Goal: Task Accomplishment & Management: Complete application form

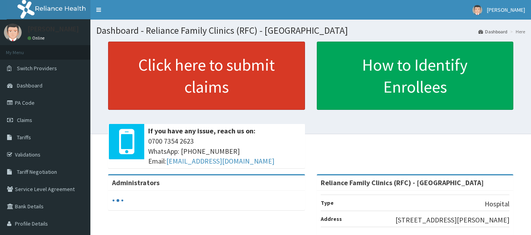
click at [191, 89] on link "Click here to submit claims" at bounding box center [206, 76] width 197 height 68
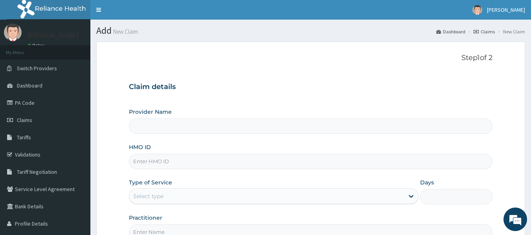
click at [156, 159] on input "HMO ID" at bounding box center [311, 161] width 364 height 15
type input "AMT/10024/A"
click at [156, 203] on div "Select type" at bounding box center [266, 196] width 275 height 13
click at [150, 196] on div "Select type" at bounding box center [148, 197] width 30 height 8
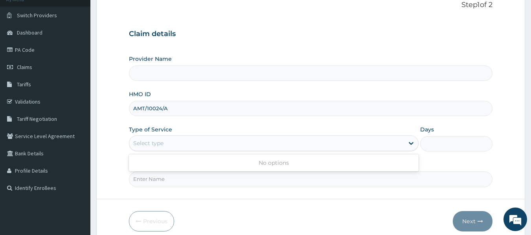
scroll to position [58, 0]
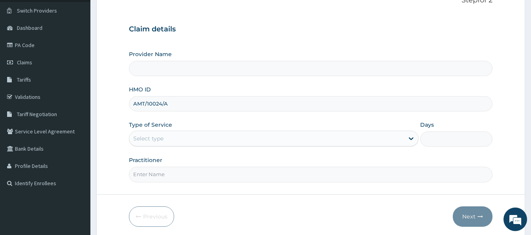
click at [212, 193] on form "Step 1 of 2 Claim details Provider Name HMO ID AMT/10024/A Type of Service Sele…" at bounding box center [310, 111] width 429 height 255
click at [155, 136] on div "Select type" at bounding box center [148, 139] width 30 height 8
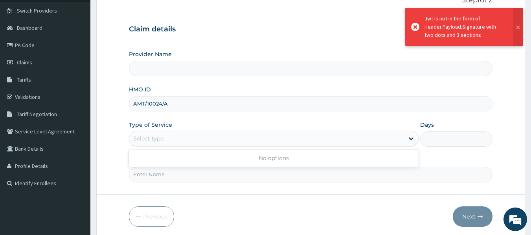
click at [154, 139] on div "Select type" at bounding box center [148, 139] width 30 height 8
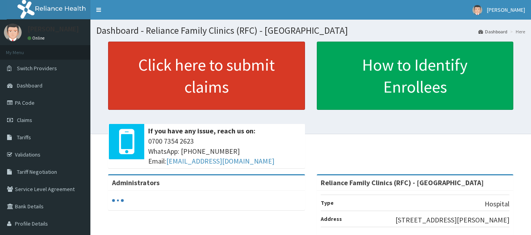
click at [224, 95] on link "Click here to submit claims" at bounding box center [206, 76] width 197 height 68
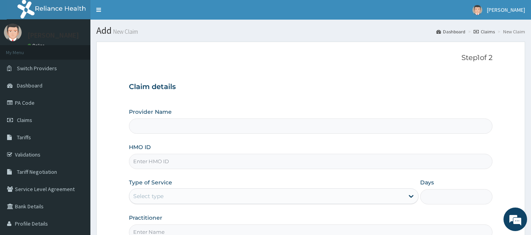
type input "Reliance Family Clinics (RFC) - [GEOGRAPHIC_DATA]"
click at [152, 163] on input "HMO ID" at bounding box center [311, 161] width 364 height 15
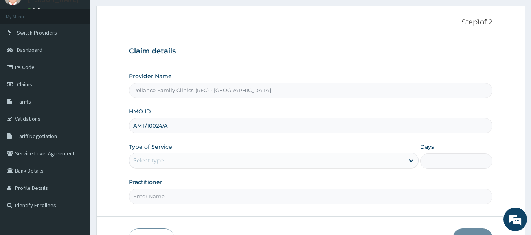
scroll to position [50, 0]
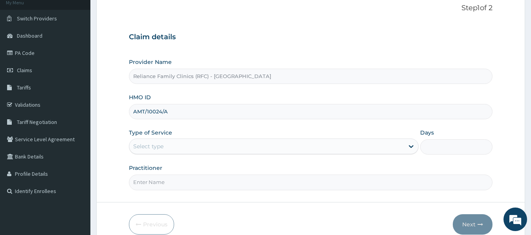
type input "AMT/10024/A"
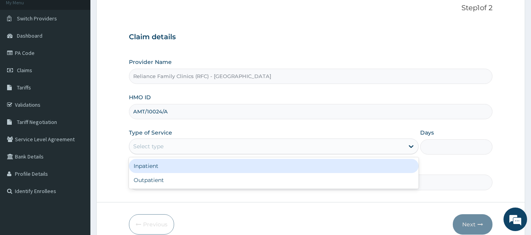
scroll to position [0, 0]
click at [170, 143] on div "Select type" at bounding box center [266, 146] width 275 height 13
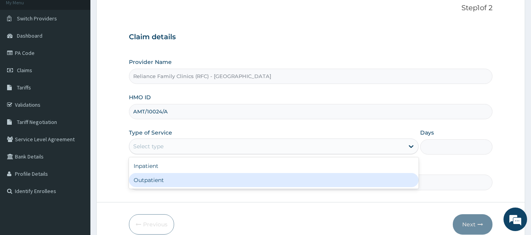
click at [156, 182] on div "Outpatient" at bounding box center [274, 180] width 290 height 14
type input "1"
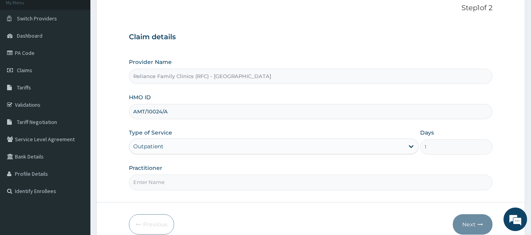
click at [158, 184] on input "Practitioner" at bounding box center [311, 182] width 364 height 15
type input "LOCUM"
click at [471, 221] on button "Next" at bounding box center [473, 225] width 40 height 20
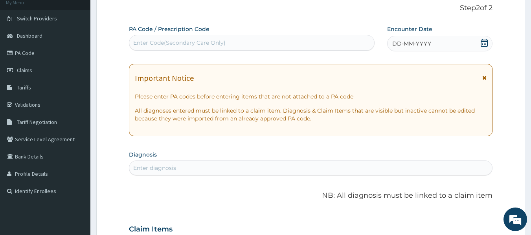
click at [138, 170] on div "Enter diagnosis" at bounding box center [154, 168] width 43 height 8
type input "FOLLOW"
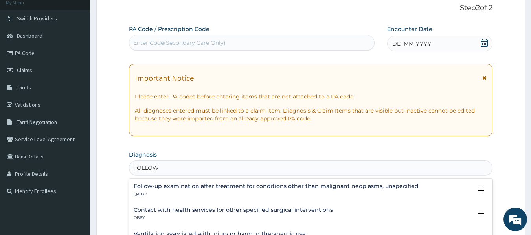
click at [206, 188] on h4 "Follow-up examination after treatment for conditions other than malignant neopl…" at bounding box center [276, 186] width 285 height 6
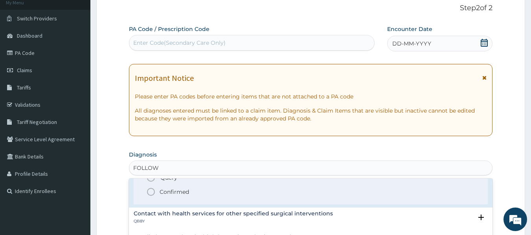
scroll to position [47, 0]
click at [177, 190] on p "Confirmed" at bounding box center [174, 192] width 29 height 8
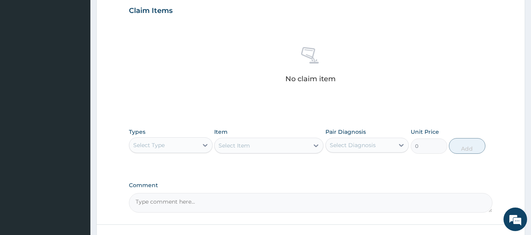
scroll to position [273, 0]
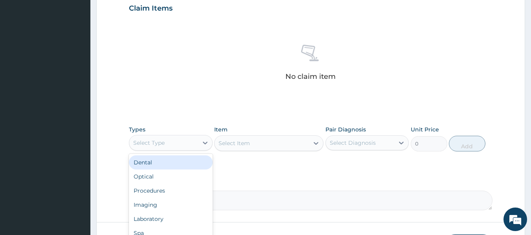
click at [172, 146] on div "Select Type" at bounding box center [163, 143] width 69 height 13
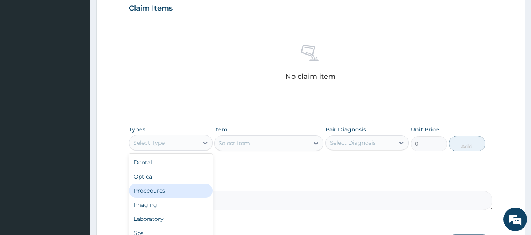
click at [157, 191] on div "Procedures" at bounding box center [171, 191] width 84 height 14
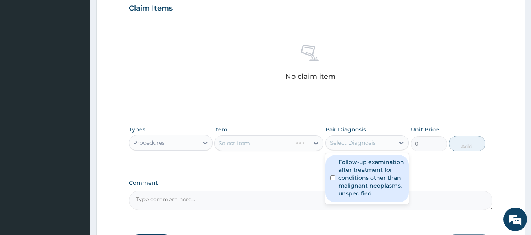
drag, startPoint x: 352, startPoint y: 149, endPoint x: 352, endPoint y: 178, distance: 29.1
click at [352, 150] on div "option Follow-up examination after treatment for conditions other than malignan…" at bounding box center [367, 143] width 84 height 15
click at [352, 178] on label "Follow-up examination after treatment for conditions other than malignant neopl…" at bounding box center [371, 177] width 66 height 39
checkbox input "true"
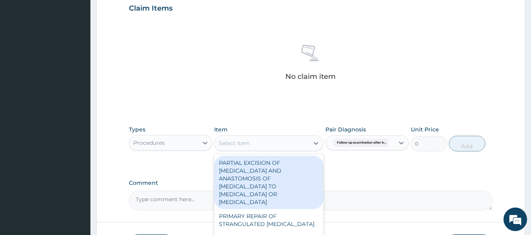
click at [266, 139] on div "Select Item" at bounding box center [262, 143] width 94 height 13
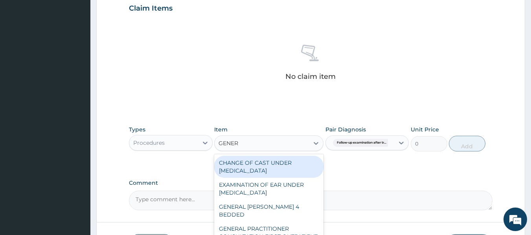
type input "GENERA"
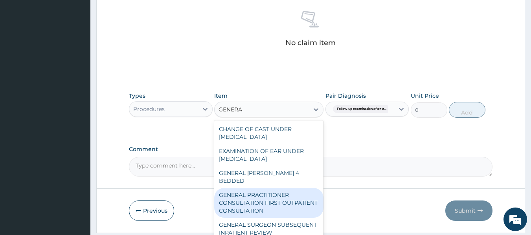
click at [268, 193] on div "GENERAL PRACTITIONER CONSULTATION FIRST OUTPATIENT CONSULTATION" at bounding box center [268, 203] width 109 height 30
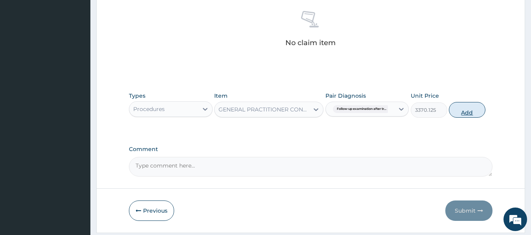
click at [459, 112] on button "Add" at bounding box center [467, 110] width 37 height 16
type input "0"
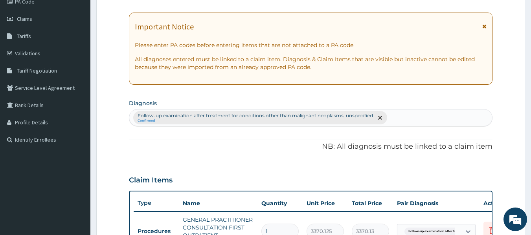
scroll to position [101, 0]
click at [395, 117] on div "Follow-up examination after treatment for conditions other than malignant neopl…" at bounding box center [310, 118] width 363 height 17
type input "M"
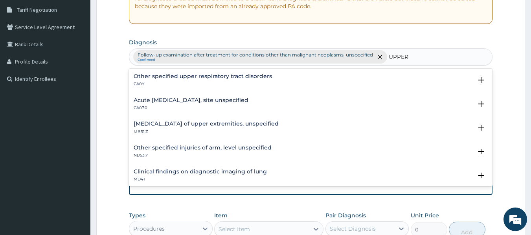
scroll to position [0, 0]
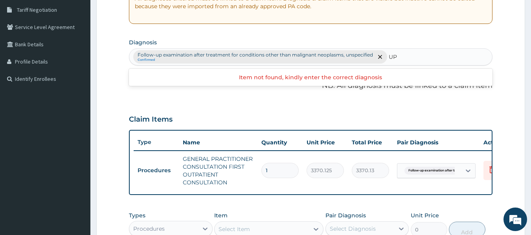
type input "U"
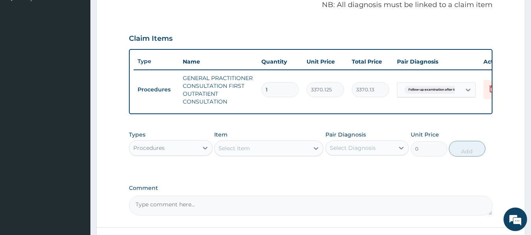
scroll to position [246, 0]
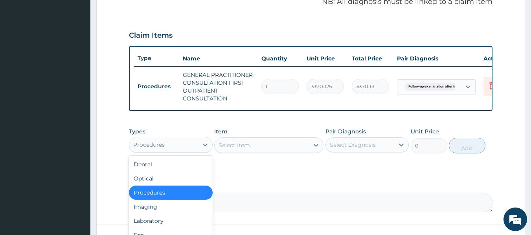
click at [164, 153] on div "Procedures" at bounding box center [171, 145] width 84 height 16
click at [154, 227] on div "Laboratory" at bounding box center [171, 221] width 84 height 14
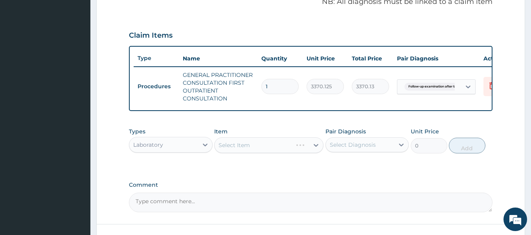
click at [296, 151] on div "Select Item" at bounding box center [268, 146] width 109 height 16
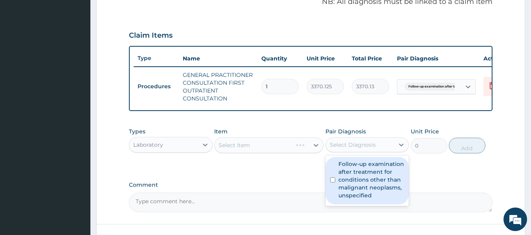
click at [343, 149] on div "Select Diagnosis" at bounding box center [353, 145] width 46 height 8
click at [343, 191] on label "Follow-up examination after treatment for conditions other than malignant neopl…" at bounding box center [371, 179] width 66 height 39
checkbox input "true"
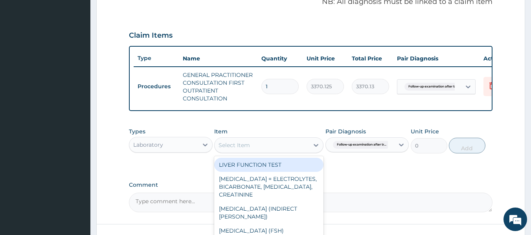
click at [288, 152] on div "Select Item" at bounding box center [262, 145] width 94 height 13
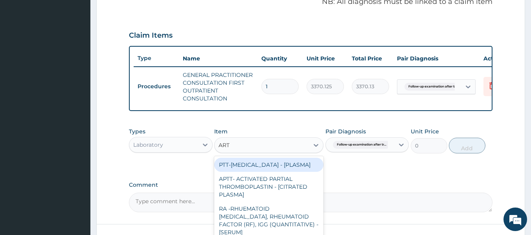
scroll to position [33, 0]
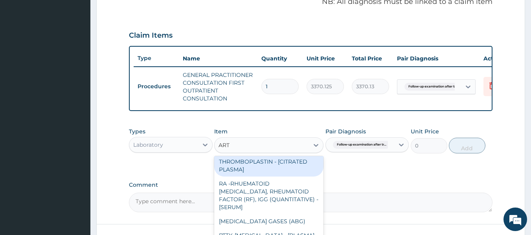
type input "ART"
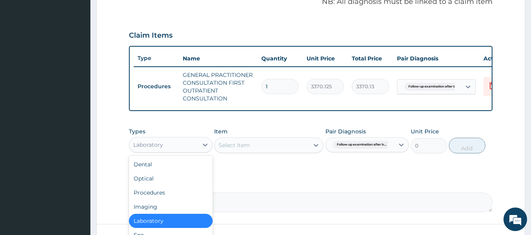
click at [175, 151] on div "Laboratory" at bounding box center [163, 145] width 69 height 13
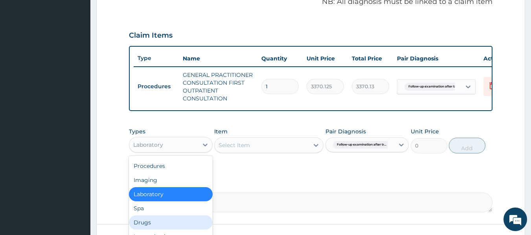
click at [150, 230] on div "Drugs" at bounding box center [171, 223] width 84 height 14
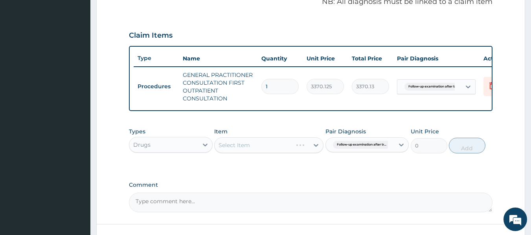
click at [281, 149] on div "Select Item" at bounding box center [268, 146] width 109 height 16
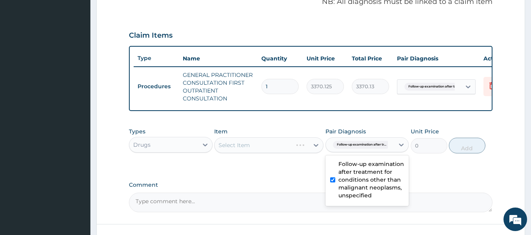
drag, startPoint x: 367, startPoint y: 151, endPoint x: 365, endPoint y: 185, distance: 34.2
click at [365, 152] on div "option Follow-up examination after treatment for conditions other than malignan…" at bounding box center [367, 145] width 84 height 15
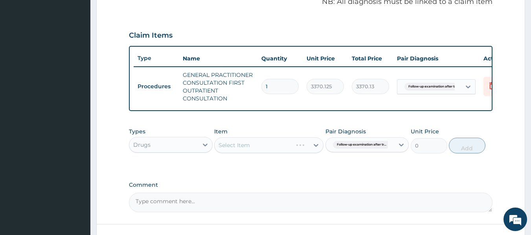
click at [268, 153] on div "Select Item" at bounding box center [268, 146] width 109 height 16
click at [277, 152] on div "Select Item" at bounding box center [268, 146] width 109 height 16
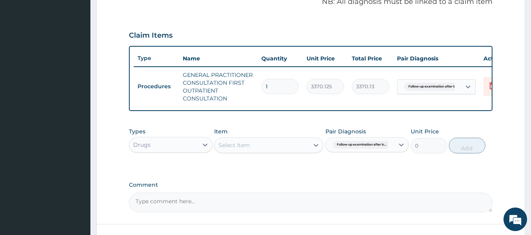
click at [277, 152] on div "Select Item" at bounding box center [262, 145] width 94 height 13
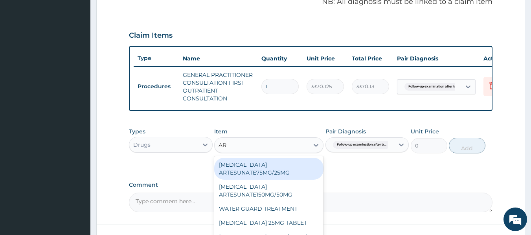
type input "ART"
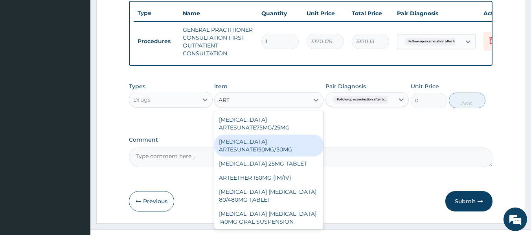
scroll to position [292, 0]
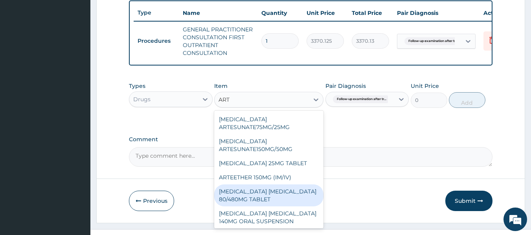
click at [291, 198] on div "[MEDICAL_DATA] [MEDICAL_DATA] 80/480MG TABLET" at bounding box center [268, 196] width 109 height 22
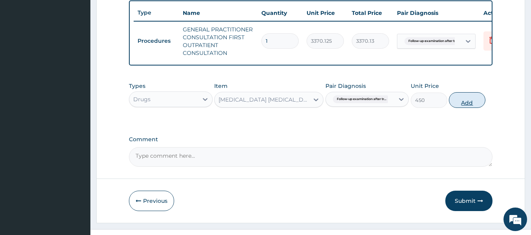
click at [470, 108] on button "Add" at bounding box center [467, 100] width 37 height 16
type input "0"
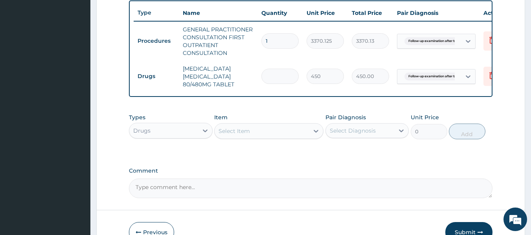
type input "0.00"
type input "6"
type input "2700.00"
type input "6"
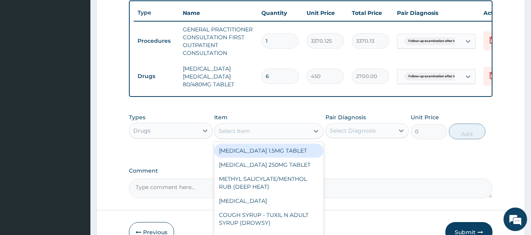
click at [232, 135] on div "Select Item" at bounding box center [233, 131] width 31 height 8
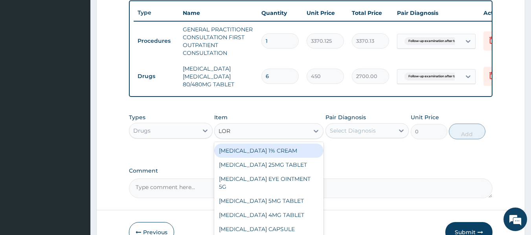
type input "[PERSON_NAME]"
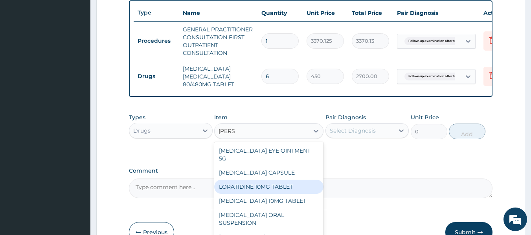
click at [266, 193] on div "LORATIDINE 10MG TABLET" at bounding box center [268, 187] width 109 height 14
type input "96"
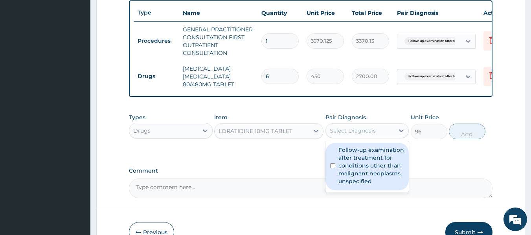
drag, startPoint x: 369, startPoint y: 137, endPoint x: 372, endPoint y: 172, distance: 34.7
click at [372, 138] on div "option Follow-up examination after treatment for conditions other than malignan…" at bounding box center [367, 130] width 84 height 15
click at [372, 172] on label "Follow-up examination after treatment for conditions other than malignant neopl…" at bounding box center [371, 165] width 66 height 39
checkbox input "true"
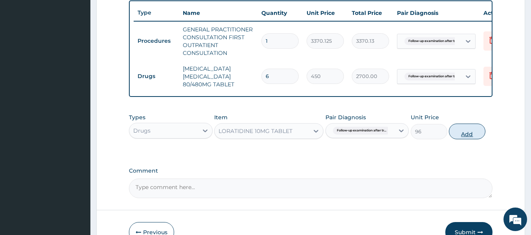
click at [477, 138] on button "Add" at bounding box center [467, 132] width 37 height 16
type input "0"
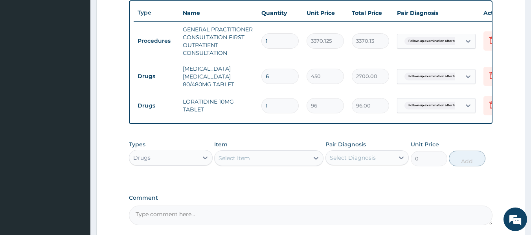
click at [275, 110] on input "1" at bounding box center [279, 105] width 37 height 15
type input "0.00"
type input "5"
type input "480.00"
type input "5"
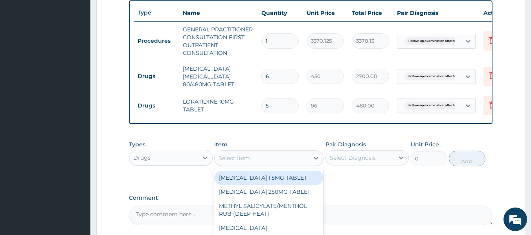
click at [249, 162] on div "Select Item" at bounding box center [233, 158] width 31 height 8
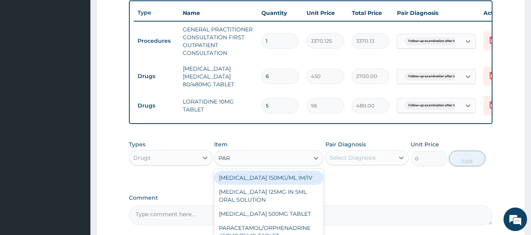
type input "PARA"
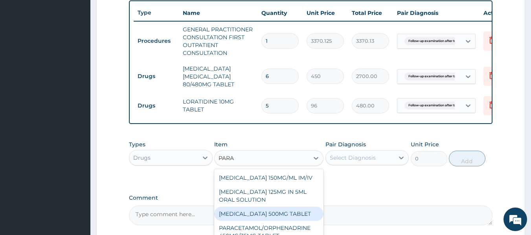
click at [275, 221] on div "[MEDICAL_DATA] 500MG TABLET" at bounding box center [268, 214] width 109 height 14
type input "30"
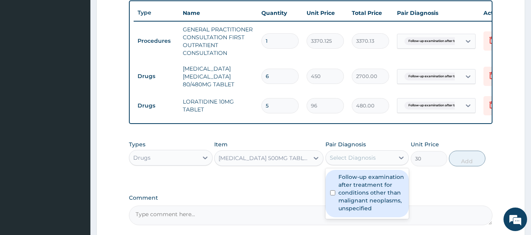
click at [373, 161] on div "Select Diagnosis" at bounding box center [353, 158] width 46 height 8
click at [376, 193] on label "Follow-up examination after treatment for conditions other than malignant neopl…" at bounding box center [371, 192] width 66 height 39
checkbox input "true"
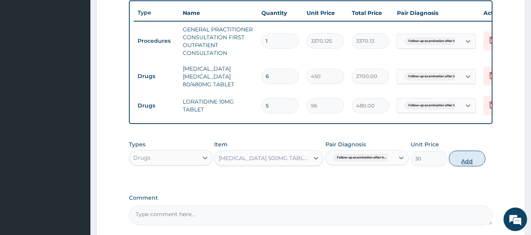
click at [464, 163] on button "Add" at bounding box center [467, 159] width 37 height 16
type input "0"
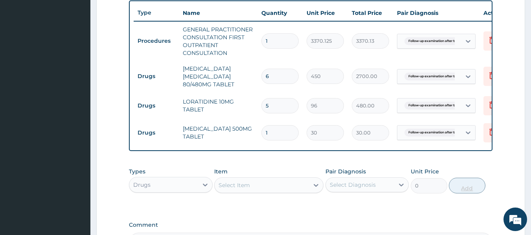
type input "18"
type input "540.00"
type input "18"
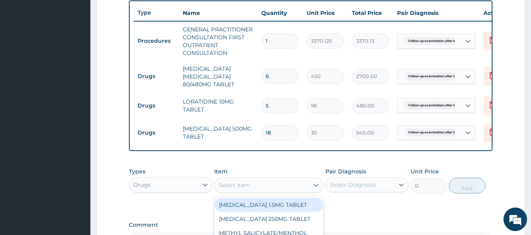
click at [277, 191] on div "Select Item" at bounding box center [262, 185] width 94 height 13
type input "THROAT"
click at [262, 212] on div "[MEDICAL_DATA]" at bounding box center [268, 205] width 109 height 14
type input "96"
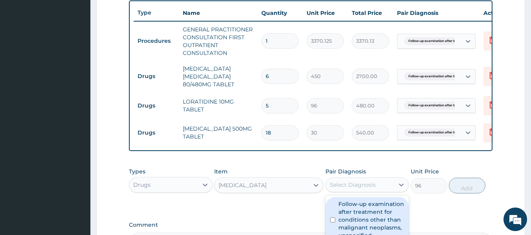
drag, startPoint x: 373, startPoint y: 189, endPoint x: 368, endPoint y: 210, distance: 21.8
click at [368, 193] on div "option Follow-up examination after treatment for conditions other than malignan…" at bounding box center [367, 185] width 84 height 15
click at [368, 210] on label "Follow-up examination after treatment for conditions other than malignant neopl…" at bounding box center [371, 219] width 66 height 39
checkbox input "true"
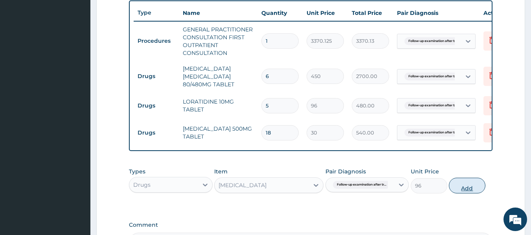
click at [468, 194] on button "Add" at bounding box center [467, 186] width 37 height 16
type input "0"
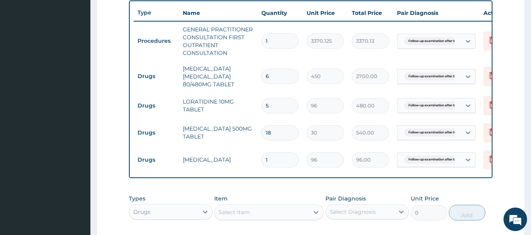
type input "0.00"
type input "6"
type input "576.00"
type input "6"
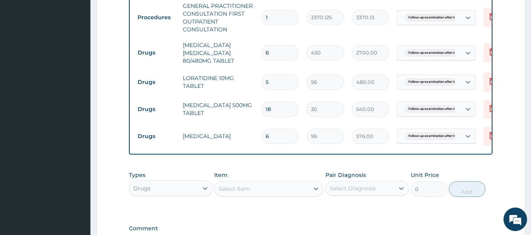
scroll to position [316, 0]
click at [278, 134] on input "6" at bounding box center [279, 135] width 37 height 15
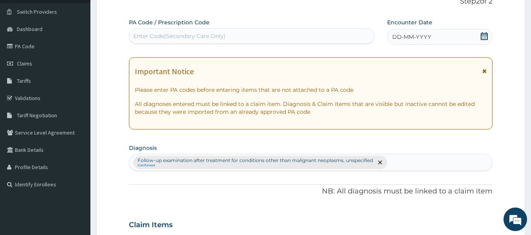
scroll to position [33, 0]
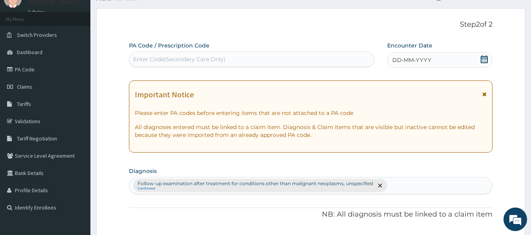
click at [393, 60] on span "DD-MM-YYYY" at bounding box center [411, 60] width 39 height 8
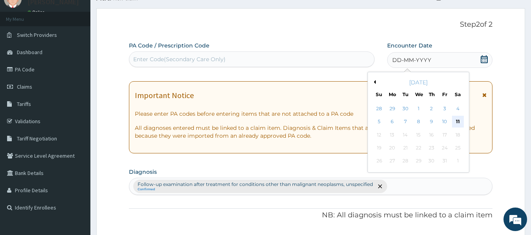
click at [459, 123] on div "11" at bounding box center [458, 122] width 12 height 12
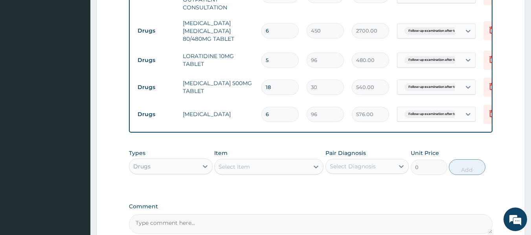
scroll to position [425, 0]
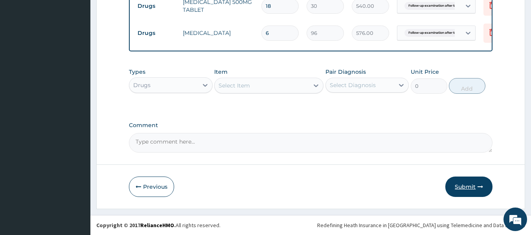
click button "Submit"
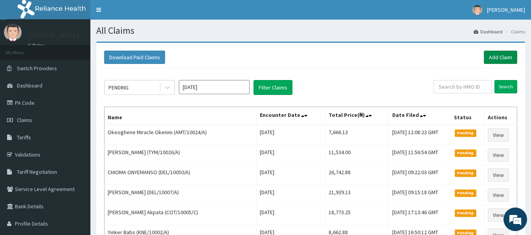
click at [493, 55] on link "Add Claim" at bounding box center [500, 57] width 33 height 13
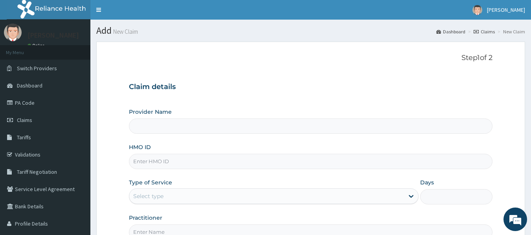
type input "Reliance Family Clinics (RFC) - [GEOGRAPHIC_DATA]"
click at [145, 163] on input "HMO ID" at bounding box center [311, 161] width 364 height 15
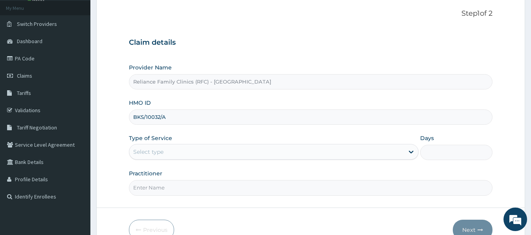
scroll to position [43, 0]
type input "BKS/10032/A"
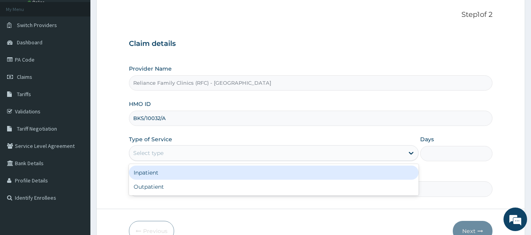
click at [176, 152] on div "Select type" at bounding box center [266, 153] width 275 height 13
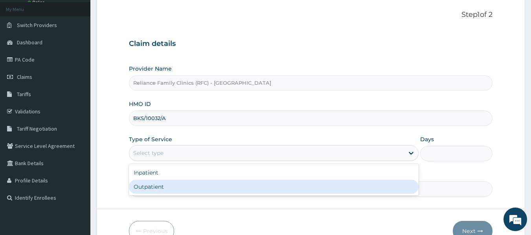
click at [159, 183] on div "Outpatient" at bounding box center [274, 187] width 290 height 14
type input "1"
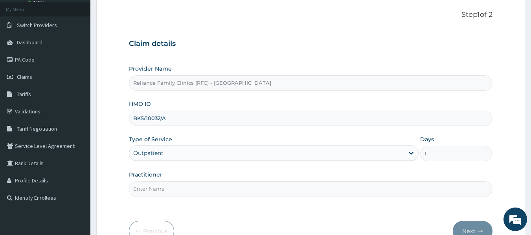
click at [156, 191] on input "Practitioner" at bounding box center [311, 189] width 364 height 15
click at [137, 189] on input "Practitioner" at bounding box center [311, 189] width 364 height 15
type input "LOCUM"
click at [482, 229] on icon "button" at bounding box center [480, 232] width 6 height 6
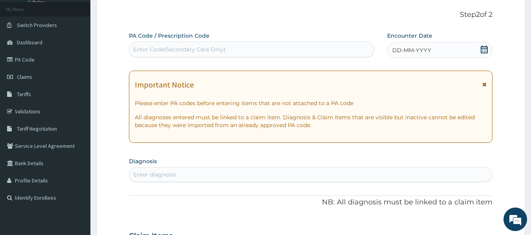
click at [156, 176] on div "Enter diagnosis" at bounding box center [154, 175] width 43 height 8
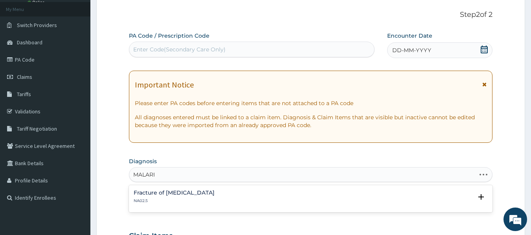
type input "MALARIA"
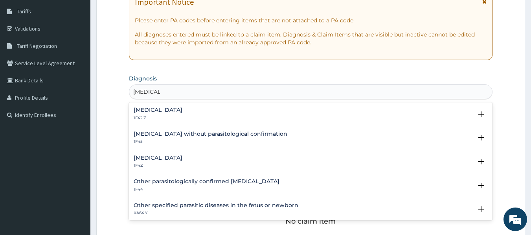
scroll to position [127, 0]
click at [182, 110] on h4 "Plasmodium malariae malaria without complication" at bounding box center [158, 109] width 49 height 6
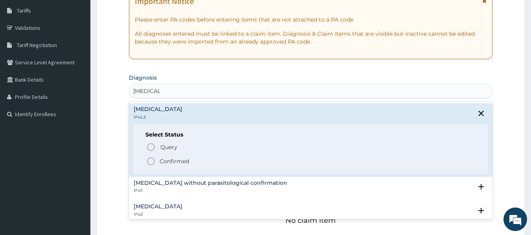
click at [177, 161] on p "Confirmed" at bounding box center [174, 162] width 29 height 8
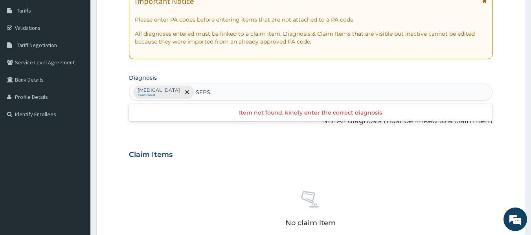
type input "SEPSI"
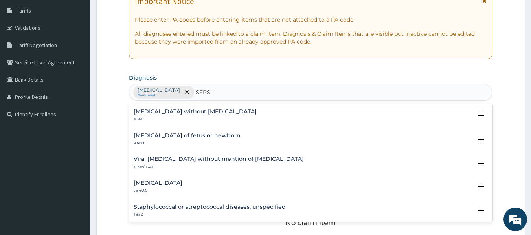
click at [198, 111] on h4 "Sepsis without septic shock" at bounding box center [195, 112] width 123 height 6
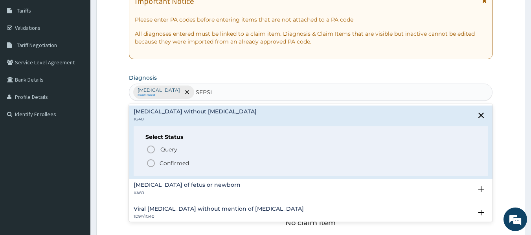
click at [178, 165] on p "Confirmed" at bounding box center [174, 164] width 29 height 8
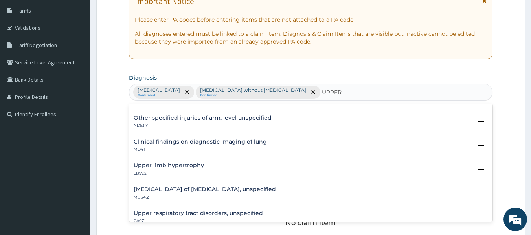
scroll to position [0, 0]
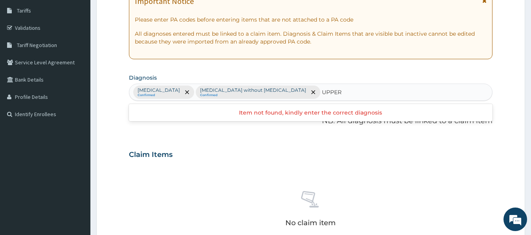
type input "UPPER"
click at [396, 94] on div "Plasmodium malariae malaria without complication Confirmed Sepsis without septi…" at bounding box center [310, 92] width 363 height 17
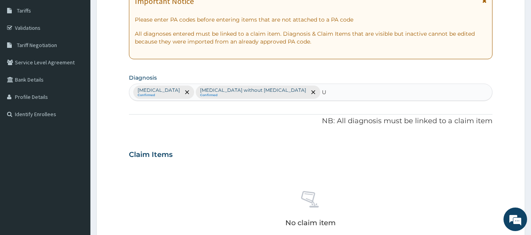
drag, startPoint x: 388, startPoint y: 89, endPoint x: 395, endPoint y: 91, distance: 7.2
click at [395, 91] on div "Plasmodium malariae malaria without complication Confirmed Sepsis without septi…" at bounding box center [310, 92] width 363 height 17
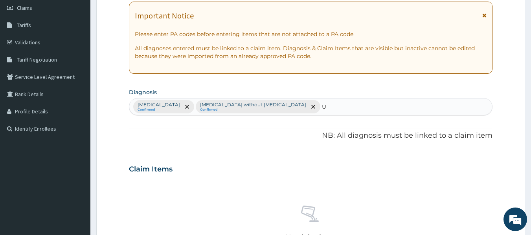
scroll to position [128, 0]
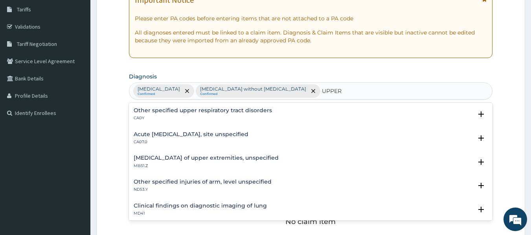
drag, startPoint x: 353, startPoint y: 136, endPoint x: 374, endPoint y: 136, distance: 20.8
click at [374, 136] on div "Acute upper respiratory infection, site unspecified CA07.0" at bounding box center [311, 139] width 354 height 14
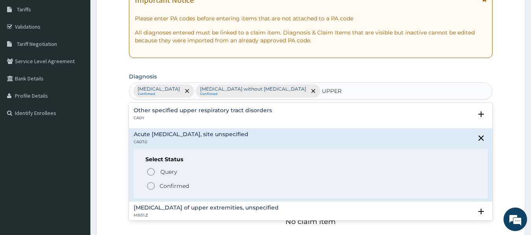
type input "UPPER"
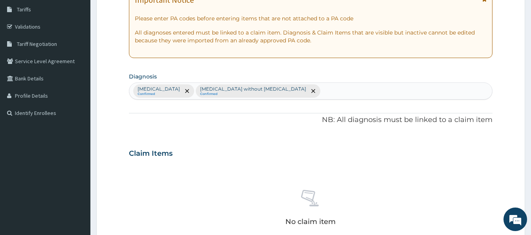
drag, startPoint x: 374, startPoint y: 136, endPoint x: 364, endPoint y: 88, distance: 48.5
click at [364, 88] on div "Plasmodium malariae malaria without complication Confirmed Sepsis without septi…" at bounding box center [310, 91] width 363 height 17
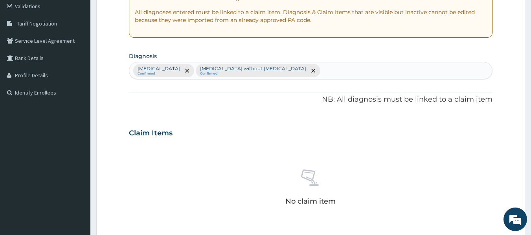
scroll to position [143, 0]
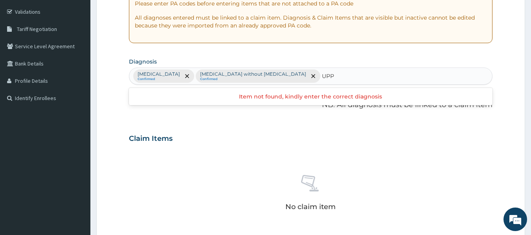
type input "UPPE"
type input "R"
click at [381, 69] on div "Plasmodium malariae malaria without complication Confirmed Sepsis without septi…" at bounding box center [310, 76] width 363 height 17
type input "H"
type input "P"
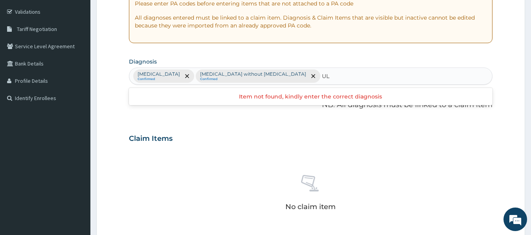
type input "U"
type input "G"
type input "ULCER"
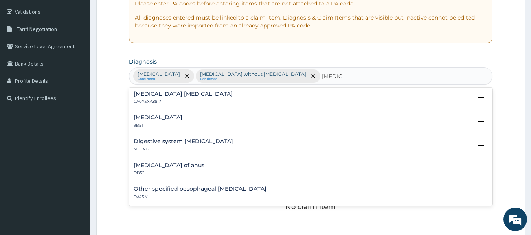
scroll to position [764, 0]
click at [176, 139] on h4 "Digestive system ulcer" at bounding box center [183, 142] width 99 height 6
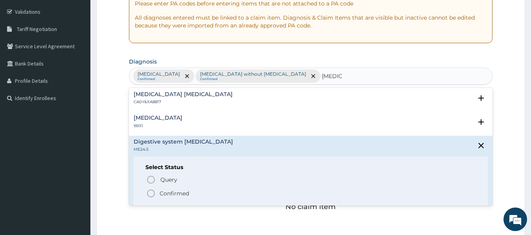
click at [168, 194] on p "Confirmed" at bounding box center [174, 194] width 29 height 8
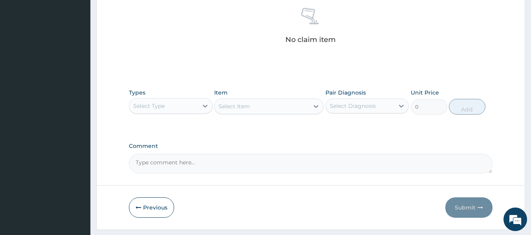
scroll to position [311, 0]
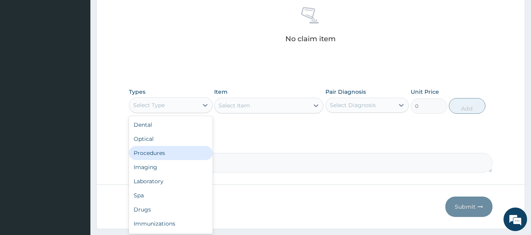
drag, startPoint x: 162, startPoint y: 106, endPoint x: 164, endPoint y: 153, distance: 47.2
click at [164, 113] on div "option Procedures focused, 3 of 10. 10 results available. Use Up and Down to ch…" at bounding box center [171, 105] width 84 height 16
click at [164, 153] on div "Procedures" at bounding box center [171, 153] width 84 height 14
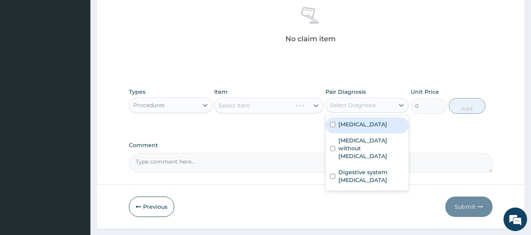
click at [357, 109] on div "Select Diagnosis" at bounding box center [360, 105] width 69 height 13
click at [356, 128] on label "Plasmodium malariae malaria without complication" at bounding box center [362, 125] width 49 height 8
checkbox input "true"
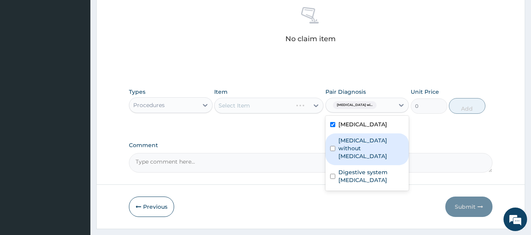
click at [351, 160] on label "Sepsis without septic shock" at bounding box center [371, 149] width 66 height 24
checkbox input "true"
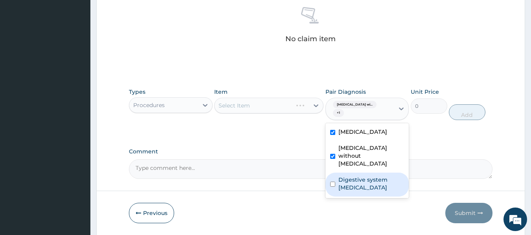
click at [358, 188] on label "Digestive system ulcer" at bounding box center [371, 184] width 66 height 16
checkbox input "true"
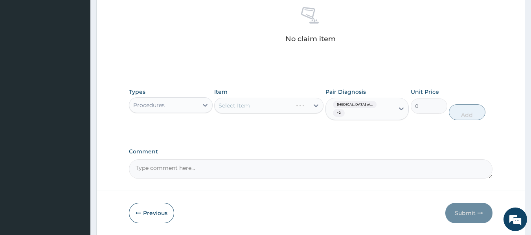
click at [239, 107] on div "Select Item" at bounding box center [268, 106] width 109 height 16
click at [269, 111] on div "Select Item" at bounding box center [268, 106] width 109 height 16
click at [274, 109] on div "Select Item" at bounding box center [268, 106] width 109 height 16
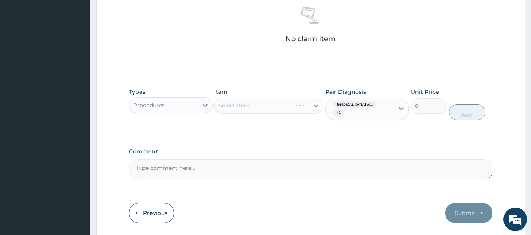
click at [274, 109] on div "Select Item" at bounding box center [268, 106] width 109 height 16
click at [285, 106] on div "Select Item" at bounding box center [268, 106] width 109 height 16
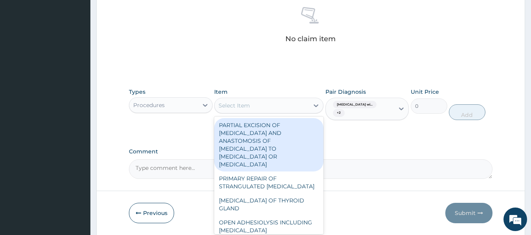
click at [285, 106] on div "Select Item" at bounding box center [262, 105] width 94 height 13
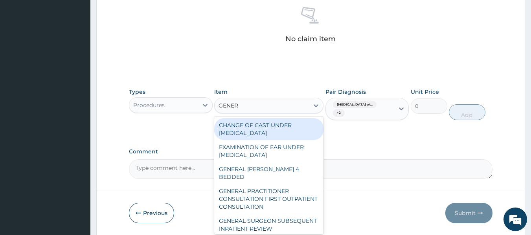
type input "GENERA"
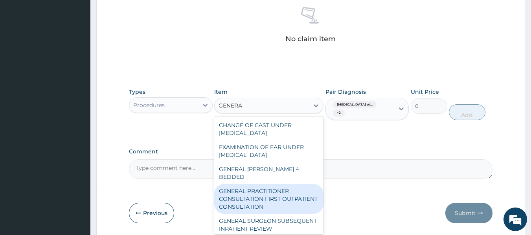
click at [295, 198] on div "GENERAL PRACTITIONER CONSULTATION FIRST OUTPATIENT CONSULTATION" at bounding box center [268, 199] width 109 height 30
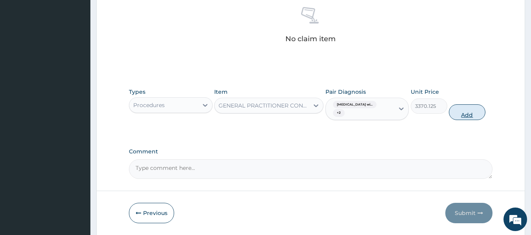
click at [473, 110] on button "Add" at bounding box center [467, 113] width 37 height 16
type input "0"
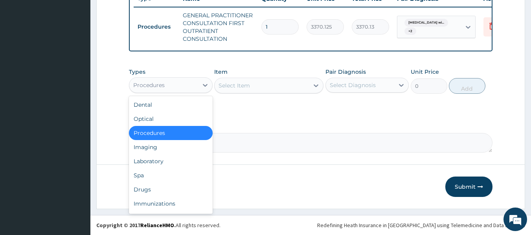
drag, startPoint x: 176, startPoint y: 86, endPoint x: 167, endPoint y: 158, distance: 72.5
click at [167, 93] on div "option Procedures, selected. option Procedures selected, 3 of 10. 10 results av…" at bounding box center [171, 85] width 84 height 16
click at [164, 164] on div "Laboratory" at bounding box center [171, 161] width 84 height 14
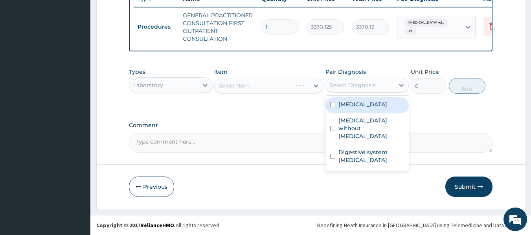
drag, startPoint x: 338, startPoint y: 81, endPoint x: 339, endPoint y: 121, distance: 40.5
click at [339, 93] on div "option Digestive system ulcer, selected. option Plasmodium malariae malaria wit…" at bounding box center [367, 85] width 84 height 15
click at [339, 108] on label "Plasmodium malariae malaria without complication" at bounding box center [362, 105] width 49 height 8
checkbox input "true"
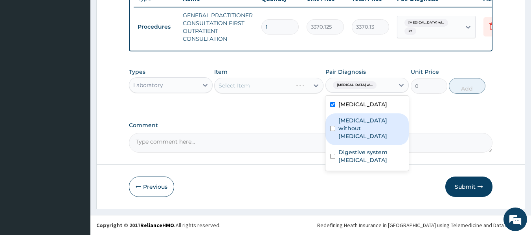
drag, startPoint x: 345, startPoint y: 142, endPoint x: 346, endPoint y: 146, distance: 4.1
click at [346, 140] on label "Sepsis without septic shock" at bounding box center [371, 129] width 66 height 24
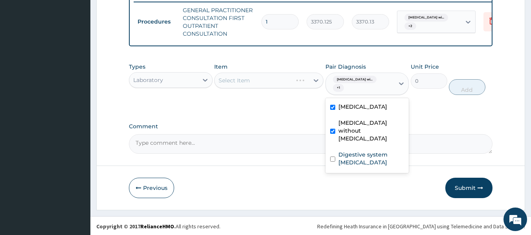
click at [346, 143] on label "Sepsis without septic shock" at bounding box center [371, 131] width 66 height 24
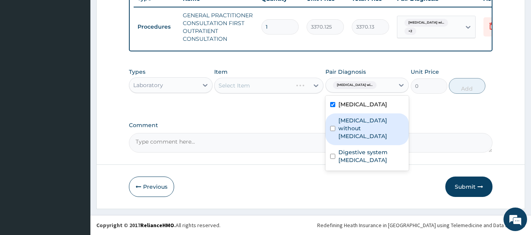
click at [346, 140] on label "Sepsis without septic shock" at bounding box center [371, 129] width 66 height 24
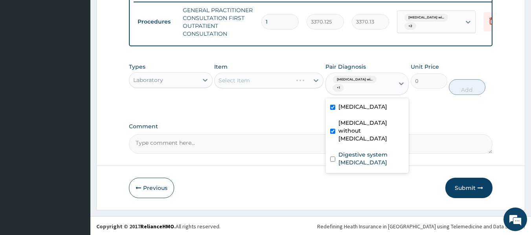
click at [346, 143] on label "Sepsis without septic shock" at bounding box center [371, 131] width 66 height 24
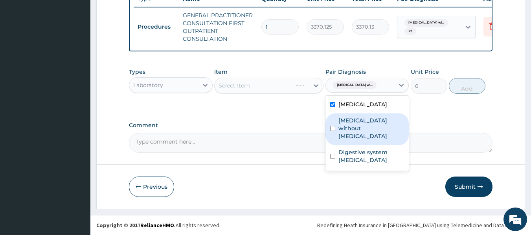
click at [347, 137] on label "Sepsis without septic shock" at bounding box center [371, 129] width 66 height 24
checkbox input "true"
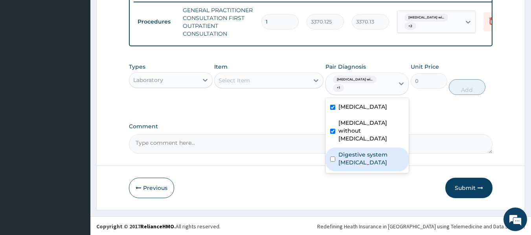
click at [348, 163] on div "Digestive system ulcer" at bounding box center [367, 160] width 84 height 24
checkbox input "true"
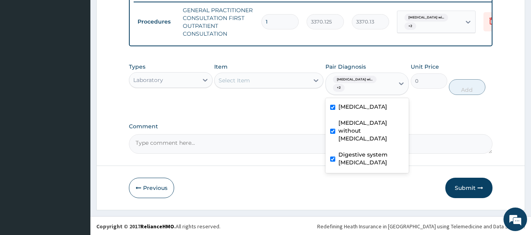
drag, startPoint x: 348, startPoint y: 163, endPoint x: 241, endPoint y: 83, distance: 133.6
click at [241, 83] on div "Types Laboratory Item Select Item Pair Diagnosis option Digestive system ulcer,…" at bounding box center [311, 79] width 364 height 40
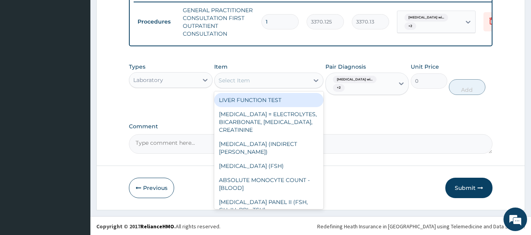
click at [241, 83] on div "Select Item" at bounding box center [233, 81] width 31 height 8
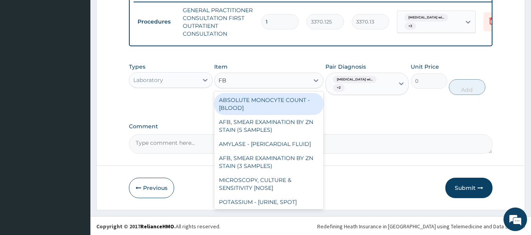
type input "FBC"
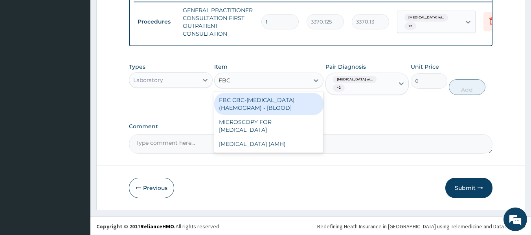
click at [251, 110] on div "FBC CBC-COMPLETE BLOOD COUNT (HAEMOGRAM) - [BLOOD]" at bounding box center [268, 104] width 109 height 22
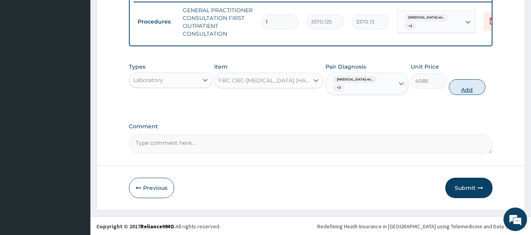
click at [469, 95] on button "Add" at bounding box center [467, 87] width 37 height 16
type input "0"
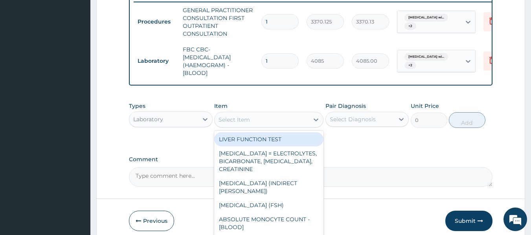
click at [248, 123] on div "Select Item" at bounding box center [233, 120] width 31 height 8
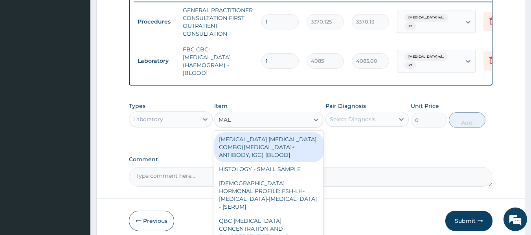
type input "MALA"
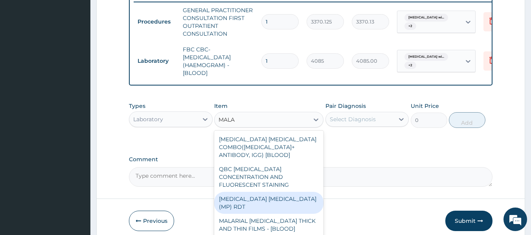
click at [285, 198] on div "MALARIA PARASITE (MP) RDT" at bounding box center [268, 203] width 109 height 22
type input "1531.875"
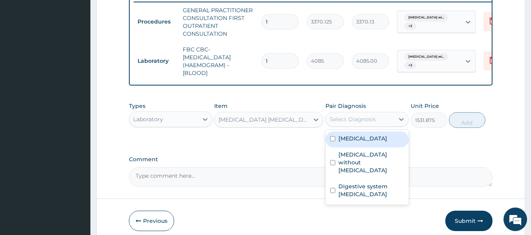
drag, startPoint x: 359, startPoint y: 126, endPoint x: 359, endPoint y: 148, distance: 22.0
click at [359, 127] on div "option Digestive system ulcer, selected. option Plasmodium malariae malaria wit…" at bounding box center [367, 119] width 84 height 15
click at [359, 143] on label "Plasmodium malariae malaria without complication" at bounding box center [362, 139] width 49 height 8
checkbox input "true"
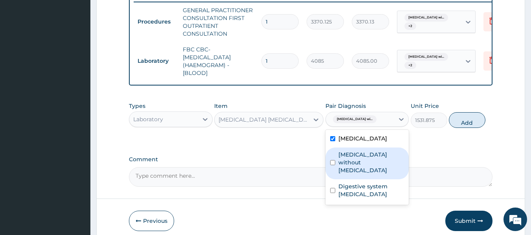
click at [347, 174] on label "Sepsis without septic shock" at bounding box center [371, 163] width 66 height 24
checkbox input "true"
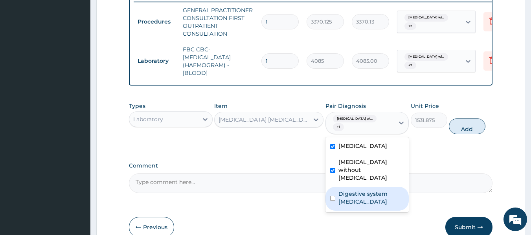
click at [352, 205] on label "Digestive system ulcer" at bounding box center [371, 198] width 66 height 16
checkbox input "true"
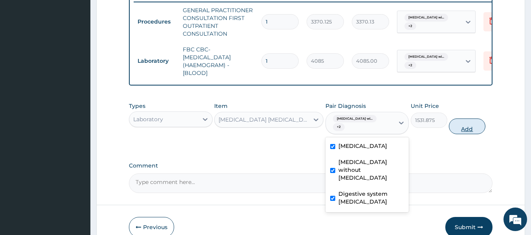
click at [468, 134] on button "Add" at bounding box center [467, 127] width 37 height 16
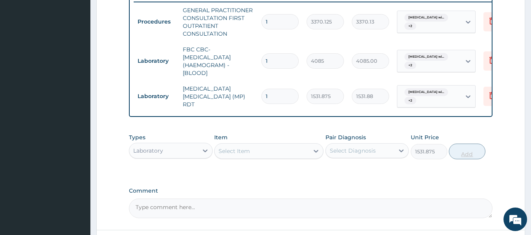
type input "0"
click at [266, 150] on div "Select Item" at bounding box center [262, 151] width 94 height 13
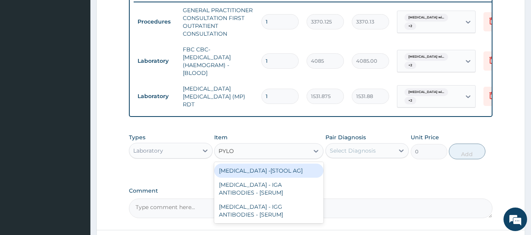
type input "PYLOR"
click at [278, 178] on div "HELICOBACTER PYLORI -[STOOL AG]" at bounding box center [268, 171] width 109 height 14
type input "13200"
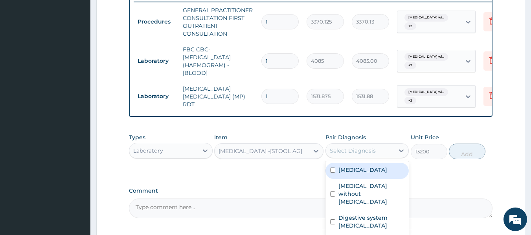
drag, startPoint x: 372, startPoint y: 155, endPoint x: 365, endPoint y: 169, distance: 15.3
click at [365, 158] on div "option Digestive system ulcer, selected. option Plasmodium malariae malaria wit…" at bounding box center [367, 150] width 84 height 15
click at [348, 153] on div "Select Diagnosis" at bounding box center [353, 151] width 46 height 8
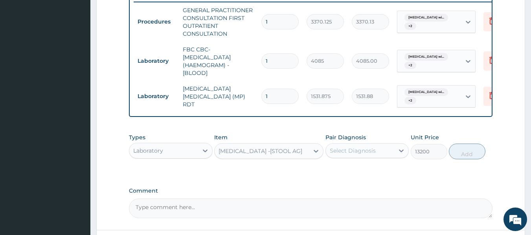
click at [348, 153] on div "Select Diagnosis" at bounding box center [353, 151] width 46 height 8
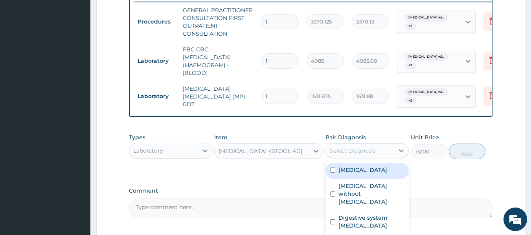
click at [348, 153] on div "Select Diagnosis" at bounding box center [353, 151] width 46 height 8
click at [347, 174] on label "Plasmodium malariae malaria without complication" at bounding box center [362, 170] width 49 height 8
checkbox input "true"
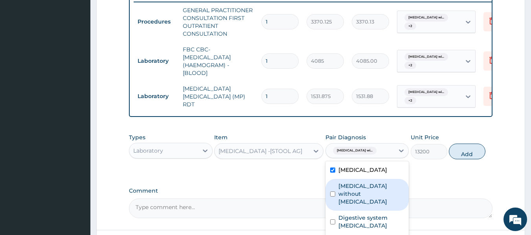
click at [351, 206] on label "Sepsis without septic shock" at bounding box center [371, 194] width 66 height 24
checkbox input "true"
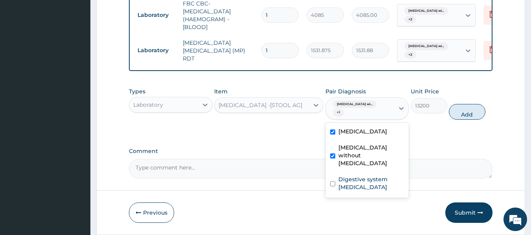
scroll to position [358, 0]
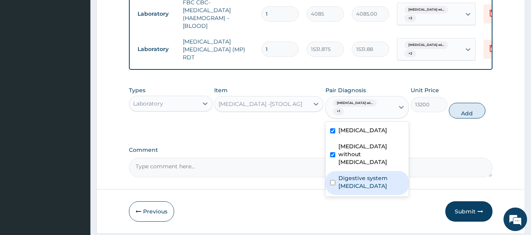
click at [371, 195] on div "Digestive system ulcer" at bounding box center [367, 183] width 84 height 24
checkbox input "true"
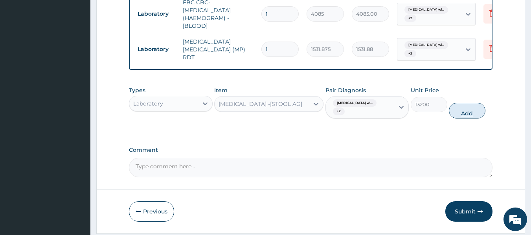
click at [470, 116] on button "Add" at bounding box center [467, 111] width 37 height 16
type input "0"
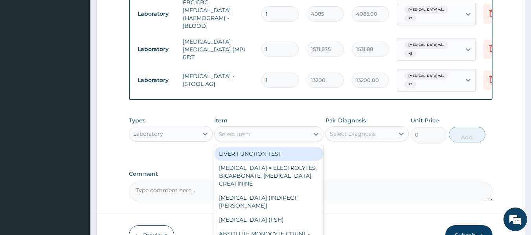
click at [263, 141] on div "Select Item" at bounding box center [262, 134] width 94 height 13
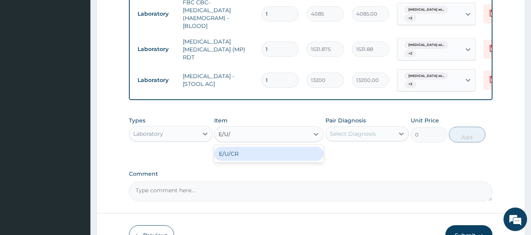
type input "E/U/C"
click at [255, 160] on div "E/U/CR" at bounding box center [268, 154] width 109 height 14
type input "8170"
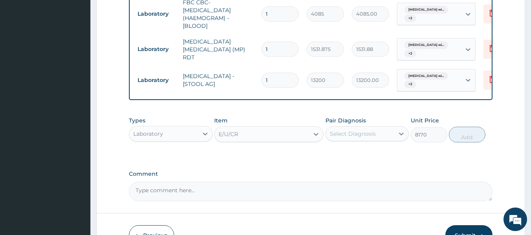
click at [350, 130] on div "Pair Diagnosis Select Diagnosis" at bounding box center [367, 130] width 84 height 26
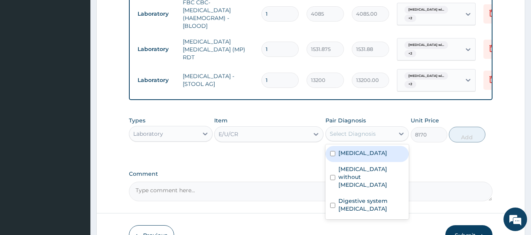
click at [349, 140] on div "Select Diagnosis" at bounding box center [360, 134] width 69 height 13
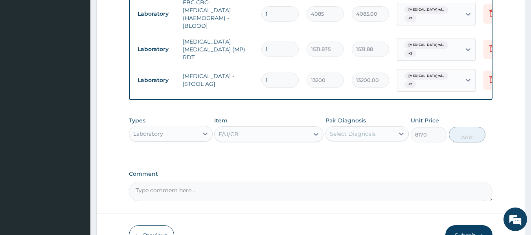
click at [349, 140] on div "Select Diagnosis" at bounding box center [360, 134] width 69 height 13
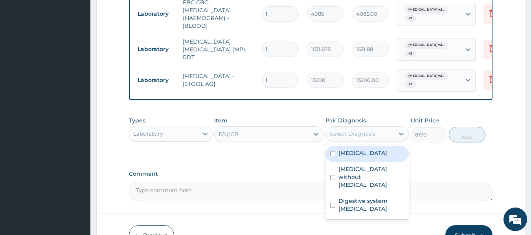
click at [349, 140] on div "Select Diagnosis" at bounding box center [360, 134] width 69 height 13
click at [350, 157] on label "Plasmodium malariae malaria without complication" at bounding box center [362, 153] width 49 height 8
checkbox input "true"
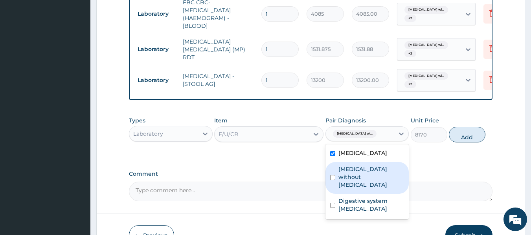
click at [355, 189] on label "Sepsis without septic shock" at bounding box center [371, 177] width 66 height 24
checkbox input "true"
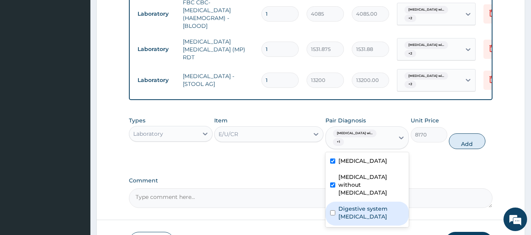
click at [363, 219] on label "Digestive system ulcer" at bounding box center [371, 213] width 66 height 16
checkbox input "true"
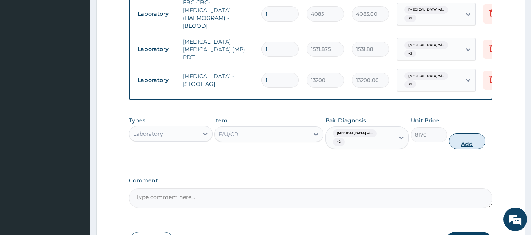
click at [465, 144] on button "Add" at bounding box center [467, 142] width 37 height 16
type input "0"
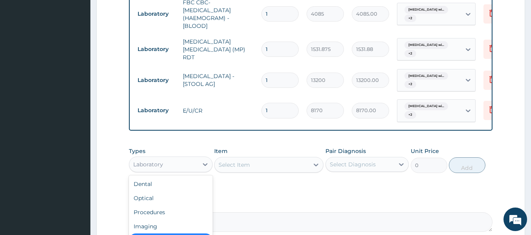
click at [167, 171] on div "Laboratory" at bounding box center [163, 164] width 69 height 13
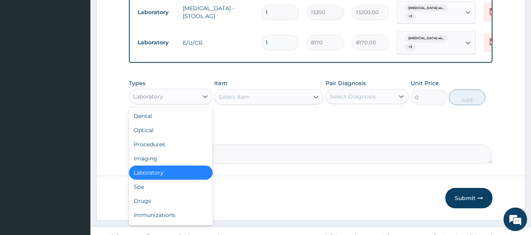
scroll to position [427, 0]
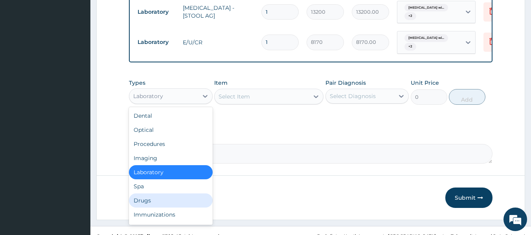
click at [152, 199] on div "Drugs" at bounding box center [171, 201] width 84 height 14
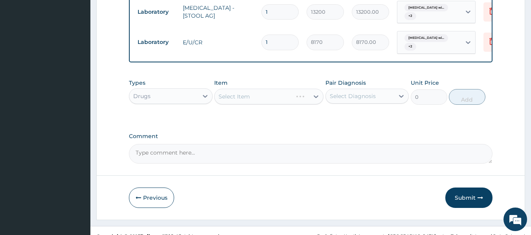
drag, startPoint x: 268, startPoint y: 104, endPoint x: 328, endPoint y: 107, distance: 60.2
click at [328, 107] on div "Types Drugs Item Select Item Pair Diagnosis Select Diagnosis Unit Price 0 Add" at bounding box center [311, 92] width 364 height 34
click at [369, 121] on div "Types Drugs Item Select Item Pair Diagnosis Select Diagnosis Unit Price 0 Add" at bounding box center [311, 98] width 364 height 46
click at [294, 93] on div "Item Select Item" at bounding box center [268, 92] width 109 height 26
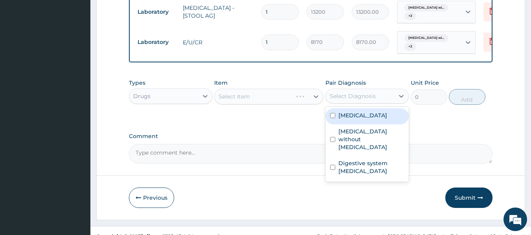
click at [367, 99] on div "Select Diagnosis" at bounding box center [353, 96] width 46 height 8
click at [363, 119] on label "Plasmodium malariae malaria without complication" at bounding box center [362, 116] width 49 height 8
checkbox input "true"
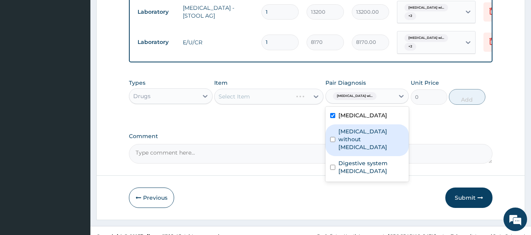
click at [355, 150] on label "Sepsis without septic shock" at bounding box center [371, 140] width 66 height 24
checkbox input "true"
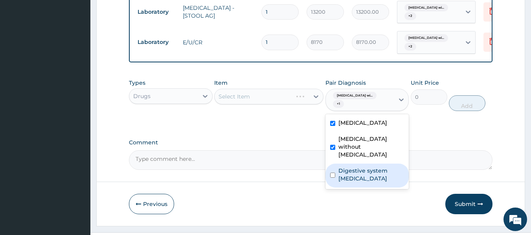
click at [332, 188] on div "Digestive system ulcer" at bounding box center [367, 176] width 84 height 24
checkbox input "true"
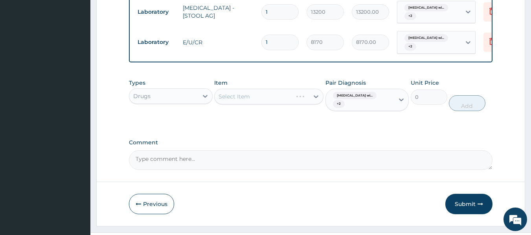
click at [241, 103] on div "Select Item" at bounding box center [268, 97] width 109 height 16
click at [261, 116] on div "Types Drugs Item Select Item Pair Diagnosis Plasmodium malariae malaria wi... +…" at bounding box center [311, 95] width 364 height 40
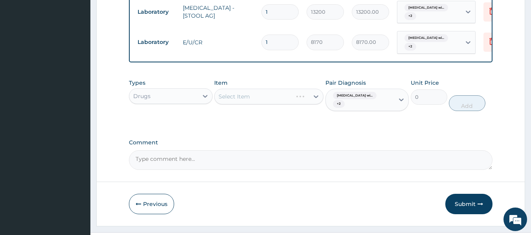
click at [264, 102] on div "Select Item" at bounding box center [268, 97] width 109 height 16
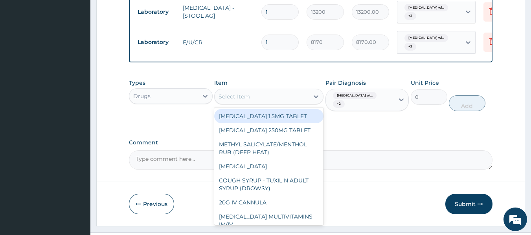
click at [277, 100] on div "Select Item" at bounding box center [262, 96] width 94 height 13
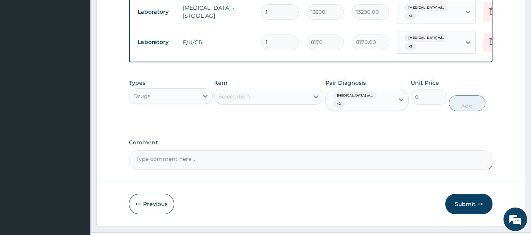
click at [277, 100] on div "Select Item" at bounding box center [262, 96] width 94 height 13
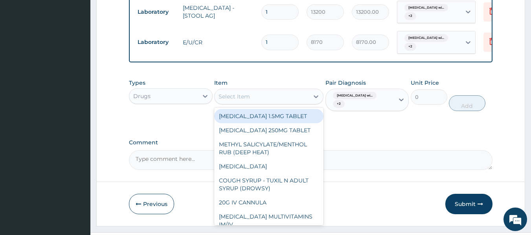
click at [277, 100] on div "Select Item" at bounding box center [262, 96] width 94 height 13
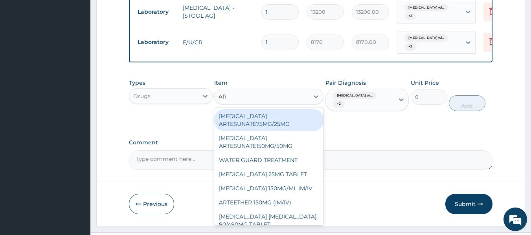
type input "ART"
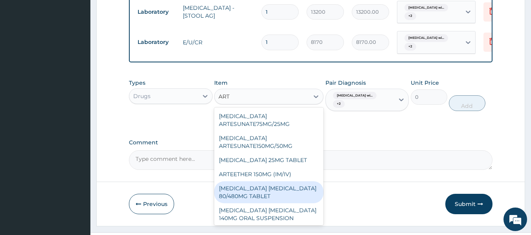
click at [283, 199] on div "[MEDICAL_DATA] [MEDICAL_DATA] 80/480MG TABLET" at bounding box center [268, 193] width 109 height 22
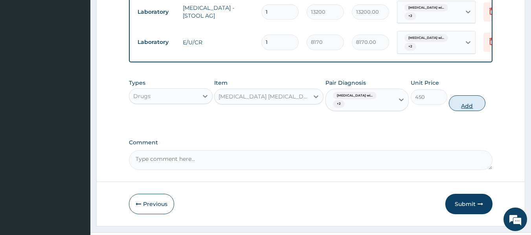
click at [475, 109] on button "Add" at bounding box center [467, 103] width 37 height 16
type input "0"
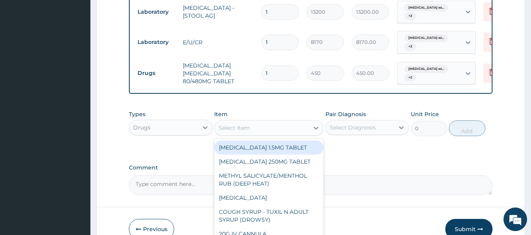
click at [254, 134] on div "Select Item" at bounding box center [262, 128] width 94 height 13
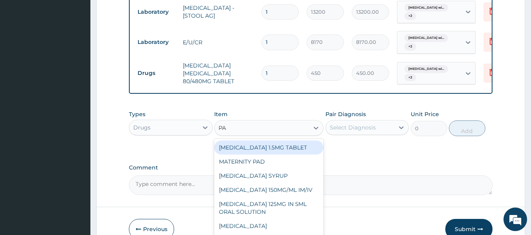
type input "PAR"
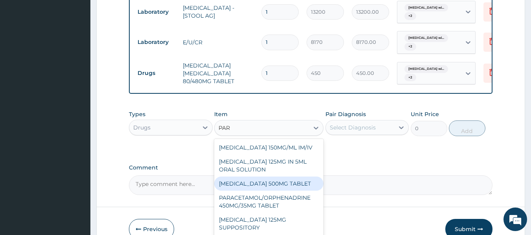
click at [258, 191] on div "[MEDICAL_DATA] 500MG TABLET" at bounding box center [268, 184] width 109 height 14
type input "30"
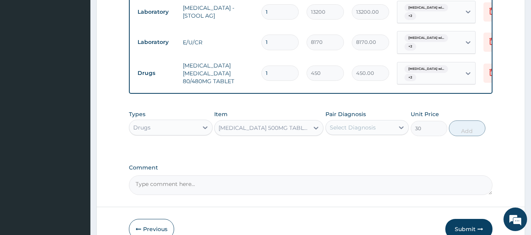
click at [361, 132] on div "Select Diagnosis" at bounding box center [353, 128] width 46 height 8
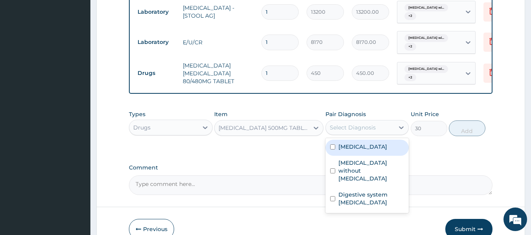
click at [360, 151] on label "Plasmodium malariae malaria without complication" at bounding box center [362, 147] width 49 height 8
checkbox input "true"
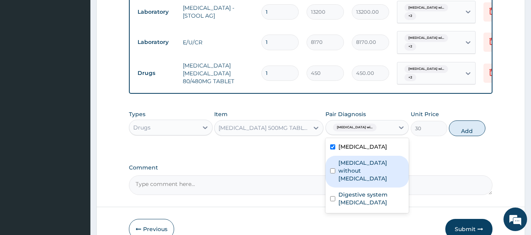
click at [351, 183] on label "Sepsis without septic shock" at bounding box center [371, 171] width 66 height 24
checkbox input "true"
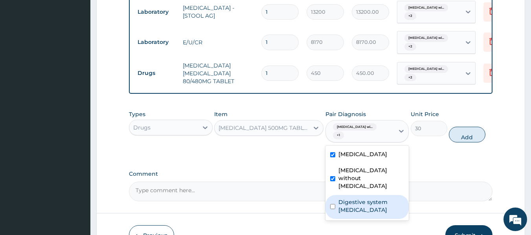
click at [354, 214] on label "Digestive system ulcer" at bounding box center [371, 206] width 66 height 16
checkbox input "true"
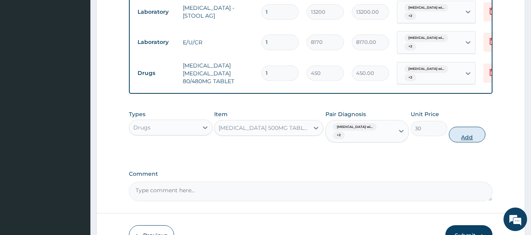
click at [466, 143] on button "Add" at bounding box center [467, 135] width 37 height 16
type input "0"
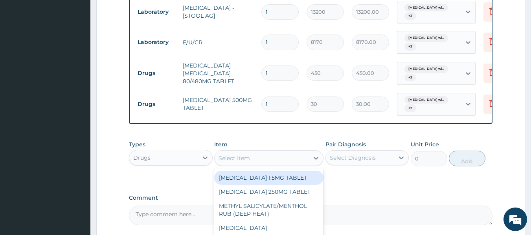
click at [249, 162] on div "Select Item" at bounding box center [233, 158] width 31 height 8
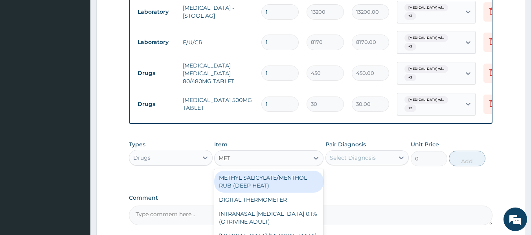
type input "METR"
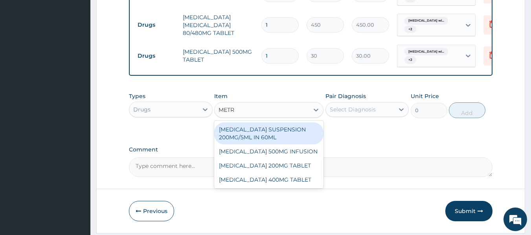
scroll to position [475, 0]
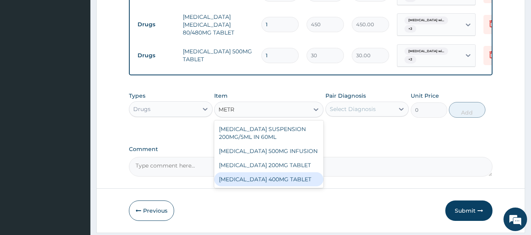
click at [303, 187] on div "[MEDICAL_DATA] 400MG TABLET" at bounding box center [268, 179] width 109 height 14
type input "125"
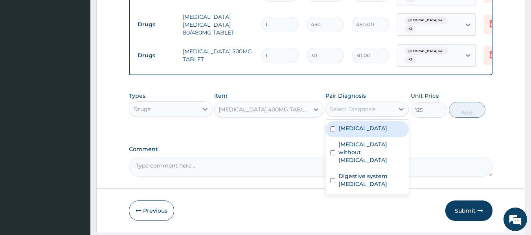
drag, startPoint x: 378, startPoint y: 110, endPoint x: 371, endPoint y: 142, distance: 32.2
click at [371, 117] on div "option Digestive system ulcer, selected. option Plasmodium malariae malaria wit…" at bounding box center [367, 109] width 84 height 15
click at [371, 132] on label "Plasmodium malariae malaria without complication" at bounding box center [362, 129] width 49 height 8
checkbox input "true"
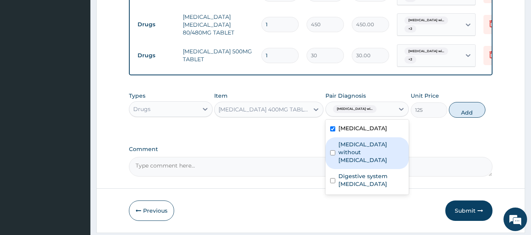
click at [370, 169] on div "Sepsis without septic shock" at bounding box center [367, 154] width 84 height 32
checkbox input "true"
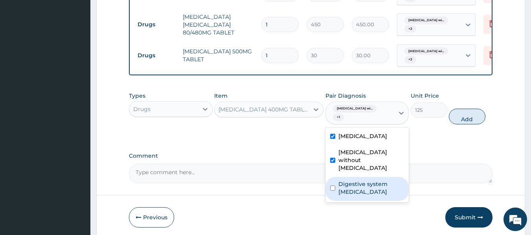
click at [375, 196] on label "Digestive system ulcer" at bounding box center [371, 188] width 66 height 16
checkbox input "true"
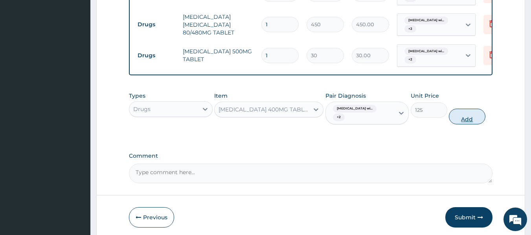
click at [473, 122] on button "Add" at bounding box center [467, 117] width 37 height 16
type input "0"
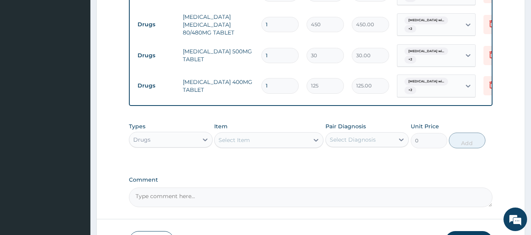
type input "0.00"
type input "4"
type input "500.00"
type input "42"
type input "5250.00"
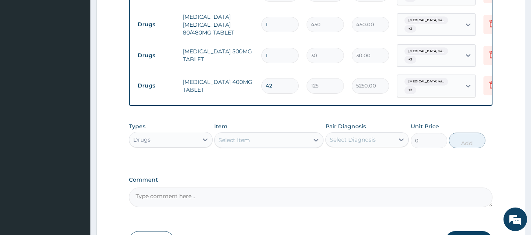
type input "42"
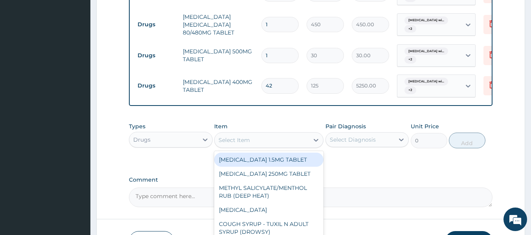
click at [272, 141] on div "Select Item" at bounding box center [262, 140] width 94 height 13
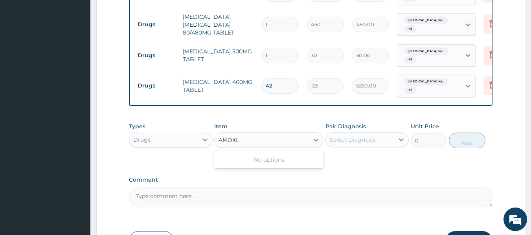
type input "AMOX"
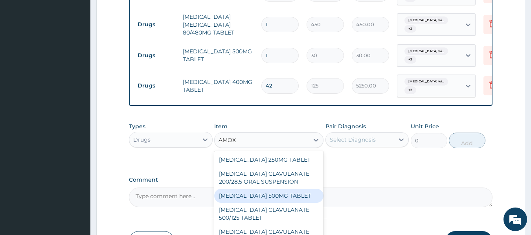
click at [285, 201] on div "[MEDICAL_DATA] 500MG TABLET" at bounding box center [268, 196] width 109 height 14
type input "150"
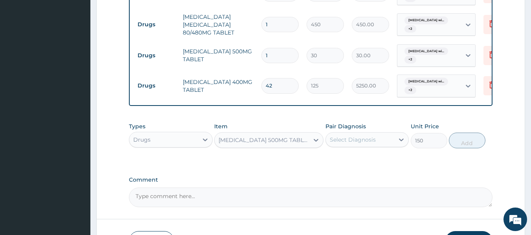
click at [367, 142] on div "Select Diagnosis" at bounding box center [353, 140] width 46 height 8
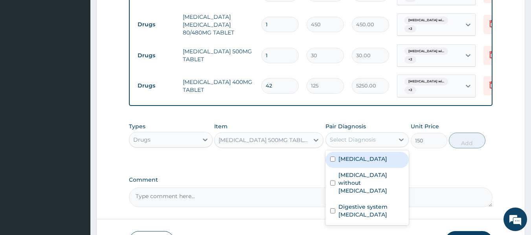
click at [367, 163] on label "Plasmodium malariae malaria without complication" at bounding box center [362, 159] width 49 height 8
checkbox input "true"
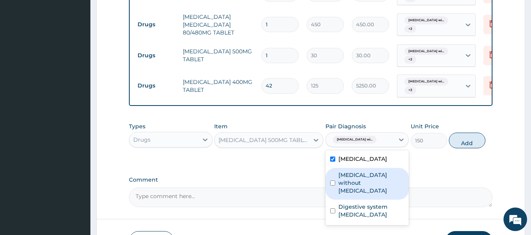
click at [365, 200] on div "Sepsis without septic shock" at bounding box center [367, 184] width 84 height 32
checkbox input "true"
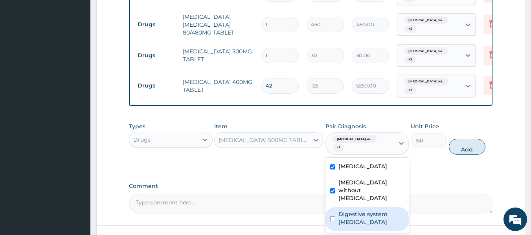
click at [369, 226] on label "Digestive system ulcer" at bounding box center [371, 219] width 66 height 16
checkbox input "true"
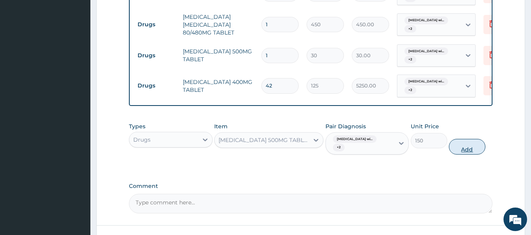
click at [464, 153] on button "Add" at bounding box center [467, 147] width 37 height 16
type input "0"
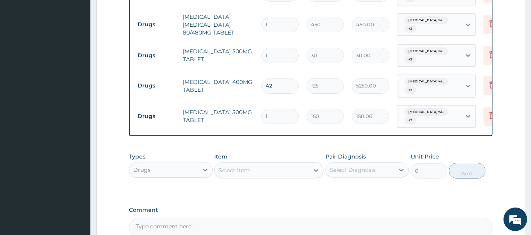
type input "0.00"
type input "5"
type input "750.00"
type input "56"
type input "8400.00"
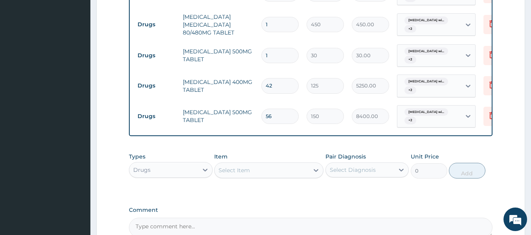
type input "56"
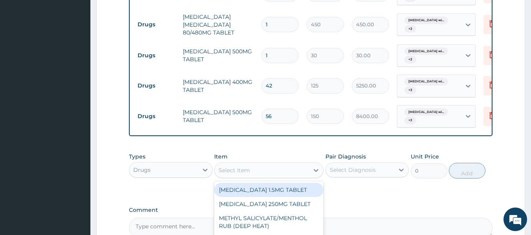
click at [265, 175] on div "Select Item" at bounding box center [262, 170] width 94 height 13
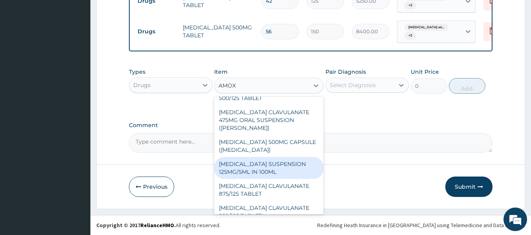
scroll to position [0, 0]
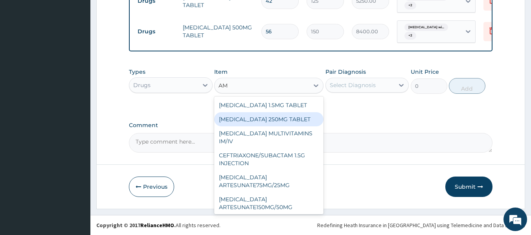
type input "A"
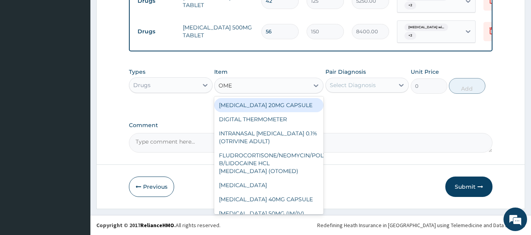
type input "OMEP"
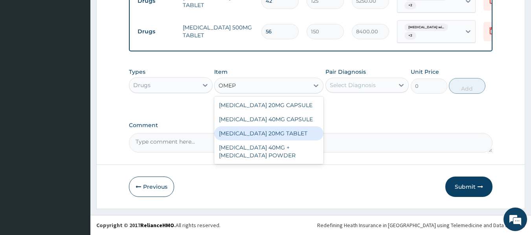
click at [273, 136] on div "[MEDICAL_DATA] 20MG TABLET" at bounding box center [268, 134] width 109 height 14
type input "138"
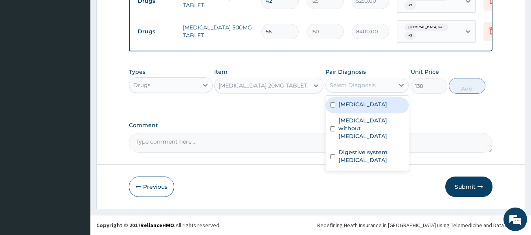
drag, startPoint x: 358, startPoint y: 88, endPoint x: 357, endPoint y: 113, distance: 25.2
click at [357, 93] on div "option Digestive system ulcer, selected. option Plasmodium malariae malaria wit…" at bounding box center [367, 85] width 84 height 15
click at [357, 108] on label "Plasmodium malariae malaria without complication" at bounding box center [362, 105] width 49 height 8
checkbox input "true"
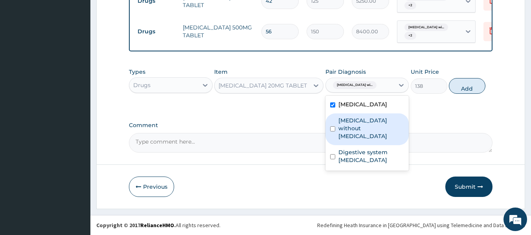
click at [358, 140] on label "Sepsis without septic shock" at bounding box center [371, 129] width 66 height 24
checkbox input "true"
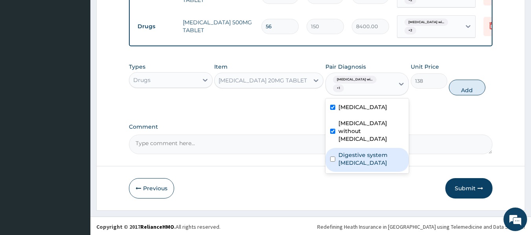
click at [360, 167] on label "Digestive system ulcer" at bounding box center [371, 159] width 66 height 16
checkbox input "true"
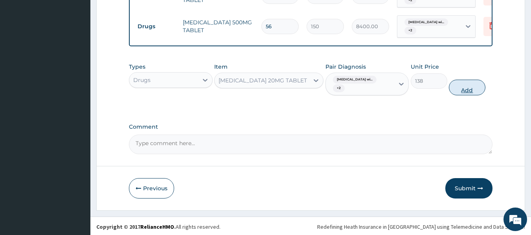
click at [469, 95] on button "Add" at bounding box center [467, 88] width 37 height 16
type input "0"
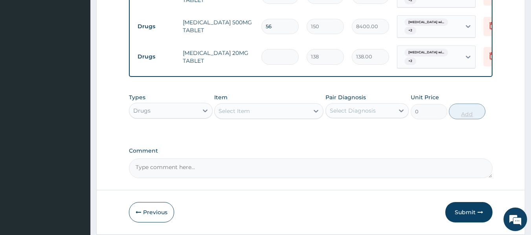
type input "0.00"
type input "2"
type input "276.00"
type input "28"
type input "3864.00"
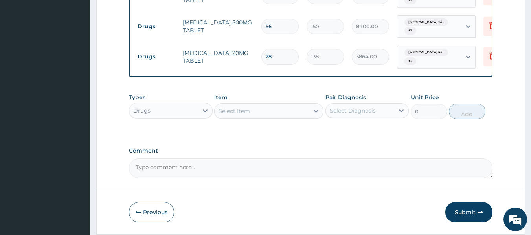
type input "28"
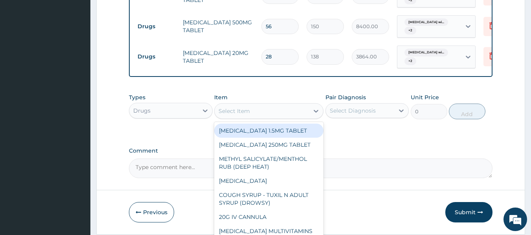
click at [272, 117] on div "Select Item" at bounding box center [262, 111] width 94 height 13
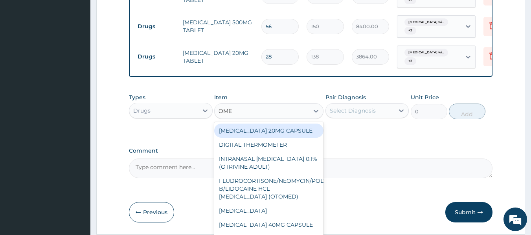
type input "OMEP"
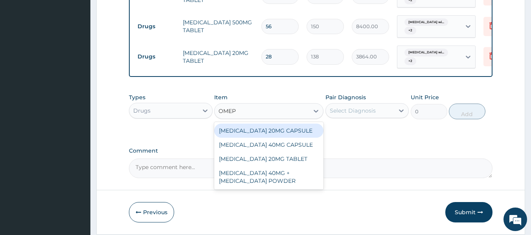
click at [273, 133] on div "[MEDICAL_DATA] 20MG CAPSULE" at bounding box center [268, 131] width 109 height 14
type input "100"
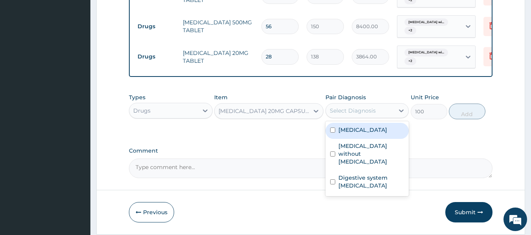
click at [354, 110] on div "Select Diagnosis" at bounding box center [360, 111] width 69 height 13
click at [355, 134] on label "Plasmodium malariae malaria without complication" at bounding box center [362, 130] width 49 height 8
checkbox input "true"
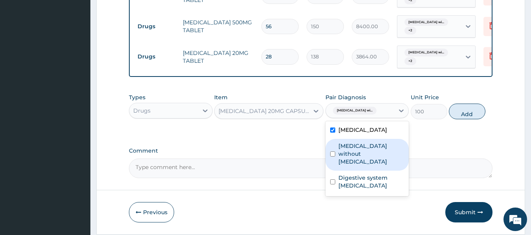
click at [364, 166] on label "Sepsis without septic shock" at bounding box center [371, 154] width 66 height 24
checkbox input "true"
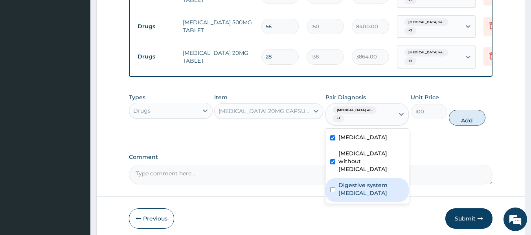
click at [369, 197] on label "Digestive system ulcer" at bounding box center [371, 190] width 66 height 16
checkbox input "true"
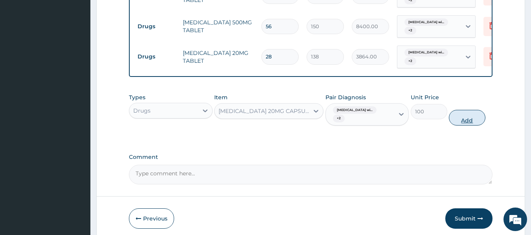
click at [467, 126] on button "Add" at bounding box center [467, 118] width 37 height 16
type input "0"
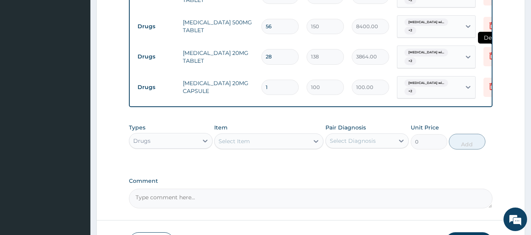
click at [488, 60] on icon at bounding box center [491, 56] width 17 height 19
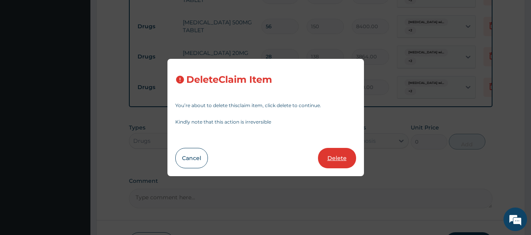
click at [333, 155] on button "Delete" at bounding box center [337, 158] width 38 height 20
type input "1"
type input "100"
type input "100.00"
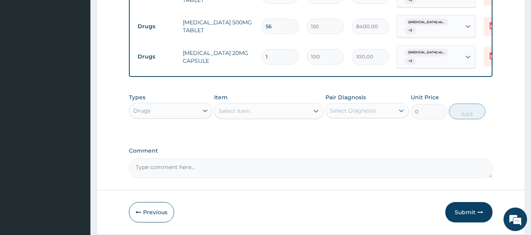
click at [273, 57] on input "1" at bounding box center [279, 56] width 37 height 15
type input "0.00"
type input "2"
type input "200.00"
type input "28"
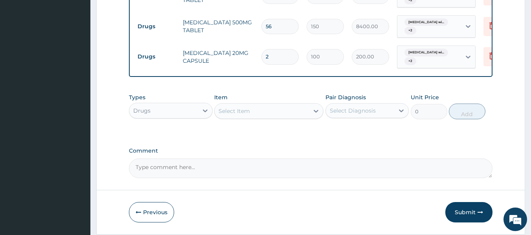
type input "2800.00"
type input "28"
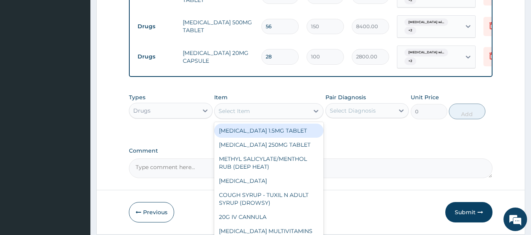
click at [243, 113] on div "Select Item" at bounding box center [233, 111] width 31 height 8
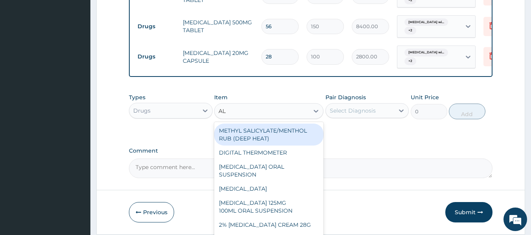
type input "A"
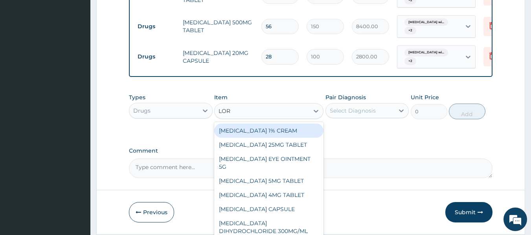
type input "[PERSON_NAME]"
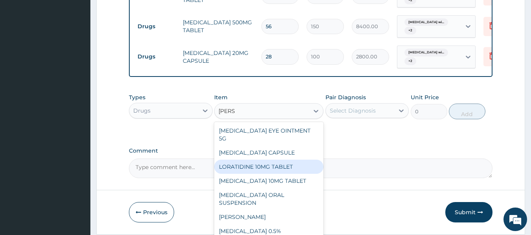
click at [264, 171] on div "LORATIDINE 10MG TABLET" at bounding box center [268, 167] width 109 height 14
type input "96"
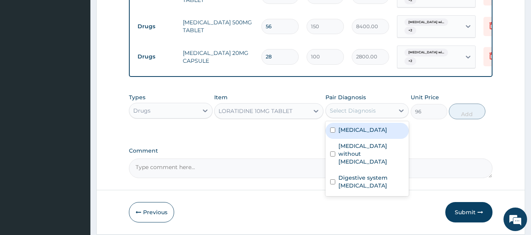
drag, startPoint x: 363, startPoint y: 116, endPoint x: 363, endPoint y: 138, distance: 21.2
click at [363, 118] on div "option Digestive system ulcer, selected. option Plasmodium malariae malaria wit…" at bounding box center [367, 110] width 84 height 15
click at [363, 134] on label "Plasmodium malariae malaria without complication" at bounding box center [362, 130] width 49 height 8
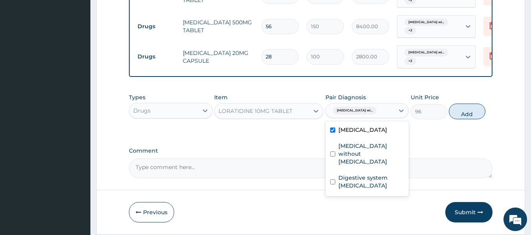
checkbox input "true"
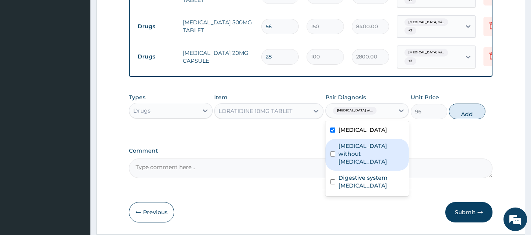
click at [361, 166] on label "Sepsis without septic shock" at bounding box center [371, 154] width 66 height 24
checkbox input "true"
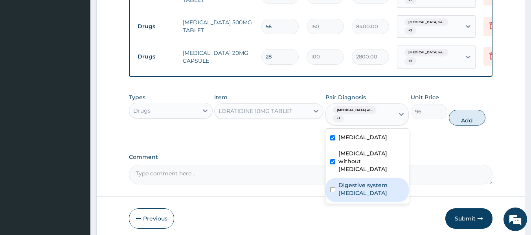
click at [361, 195] on label "Digestive system ulcer" at bounding box center [371, 190] width 66 height 16
checkbox input "true"
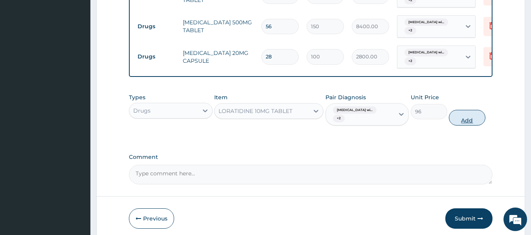
click at [464, 119] on button "Add" at bounding box center [467, 118] width 37 height 16
type input "0"
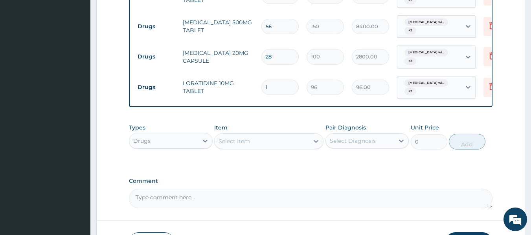
type input "0.00"
type input "5"
type input "480.00"
type input "5"
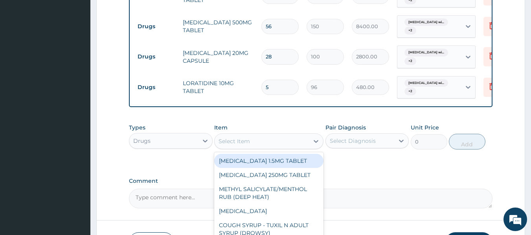
click at [270, 148] on div "Select Item" at bounding box center [262, 141] width 94 height 13
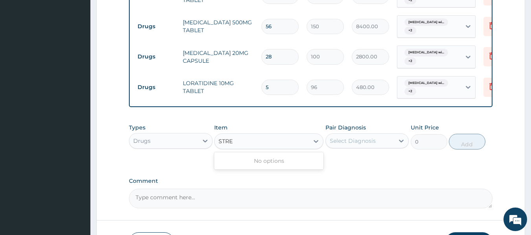
type input "STR"
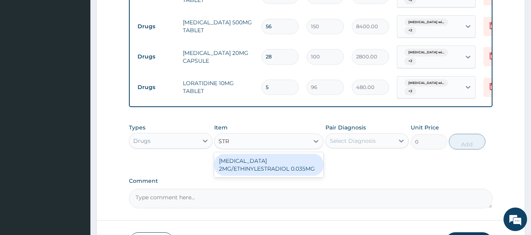
click at [301, 175] on div "[MEDICAL_DATA] 2MG/ETHINYLESTRADIOL 0.035MG" at bounding box center [268, 165] width 109 height 22
type input "7532.5"
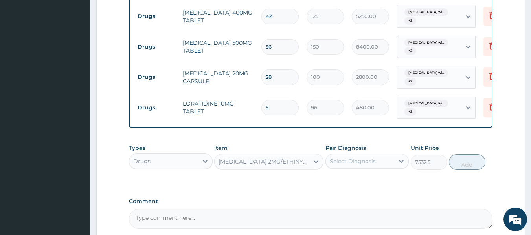
scroll to position [616, 0]
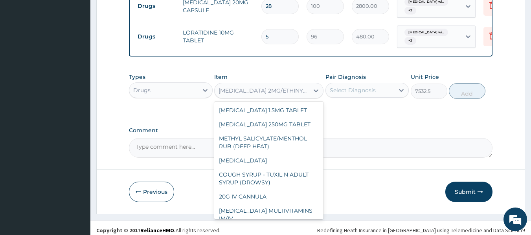
click at [279, 94] on div "[MEDICAL_DATA] 2MG/ETHINYLESTRADIOL 0.035MG" at bounding box center [263, 91] width 91 height 8
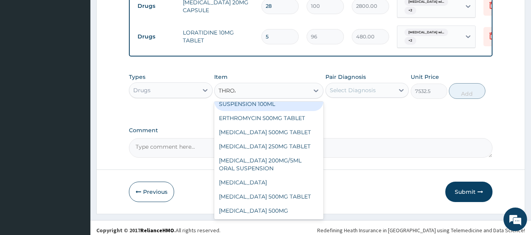
scroll to position [0, 0]
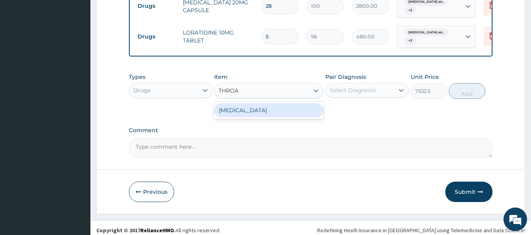
type input "THROAT"
click at [271, 113] on div "[MEDICAL_DATA]" at bounding box center [268, 110] width 109 height 14
type input "96"
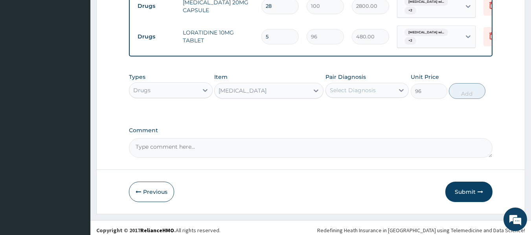
click at [358, 90] on div "Select Diagnosis" at bounding box center [360, 90] width 69 height 13
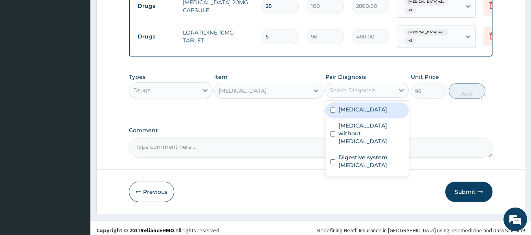
click at [367, 114] on label "Plasmodium malariae malaria without complication" at bounding box center [362, 110] width 49 height 8
checkbox input "true"
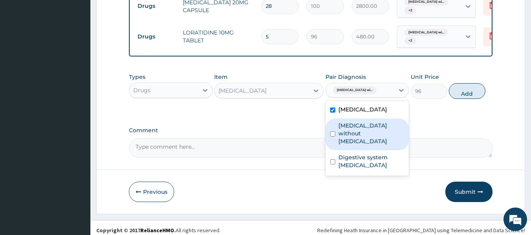
click at [369, 145] on label "Sepsis without septic shock" at bounding box center [371, 134] width 66 height 24
checkbox input "true"
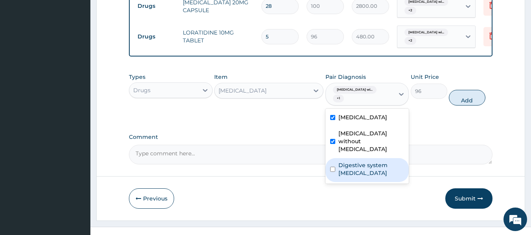
click at [374, 177] on label "Digestive system ulcer" at bounding box center [371, 169] width 66 height 16
checkbox input "true"
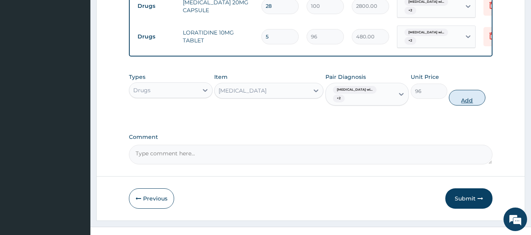
click at [473, 106] on button "Add" at bounding box center [467, 98] width 37 height 16
type input "0"
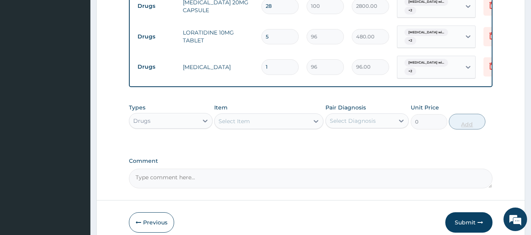
type input "0.00"
type input "6"
type input "576.00"
type input "6"
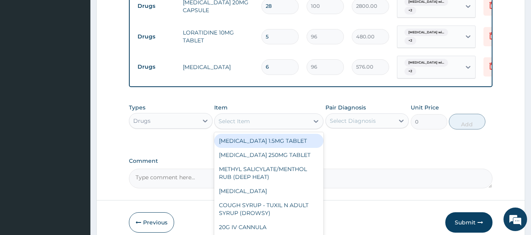
click at [230, 125] on div "Select Item" at bounding box center [233, 121] width 31 height 8
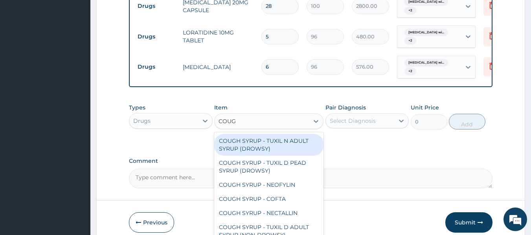
type input "COUGH"
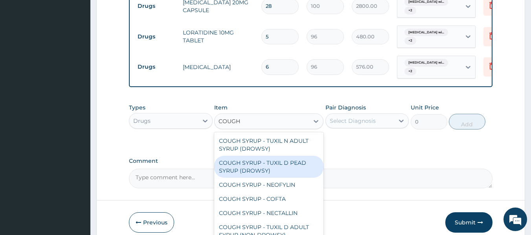
click at [256, 177] on div "COUGH SYRUP - TUXIL D PEAD SYRUP (DROWSY)" at bounding box center [268, 167] width 109 height 22
type input "2000"
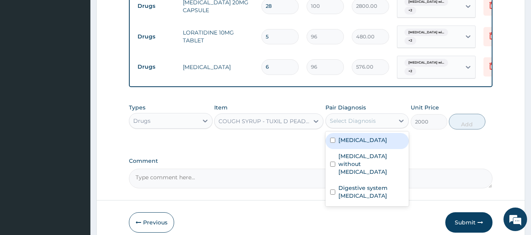
click at [360, 121] on div "Select Diagnosis" at bounding box center [360, 121] width 69 height 13
click at [355, 144] on label "Plasmodium malariae malaria without complication" at bounding box center [362, 140] width 49 height 8
checkbox input "true"
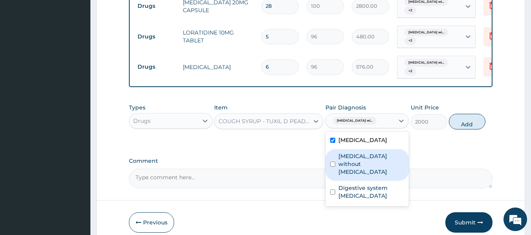
click at [360, 176] on label "Sepsis without septic shock" at bounding box center [371, 164] width 66 height 24
checkbox input "true"
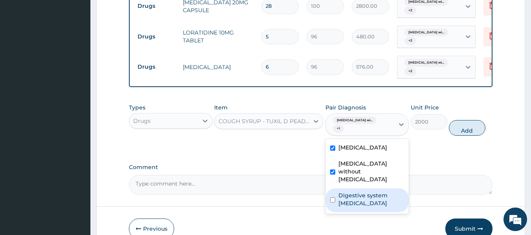
click at [363, 207] on label "Digestive system ulcer" at bounding box center [371, 200] width 66 height 16
checkbox input "true"
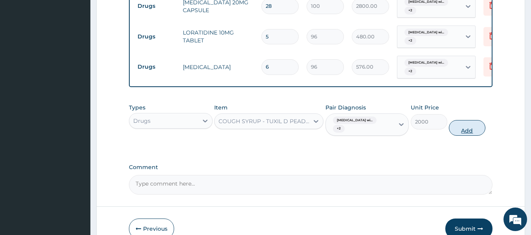
click at [467, 132] on button "Add" at bounding box center [467, 128] width 37 height 16
type input "0"
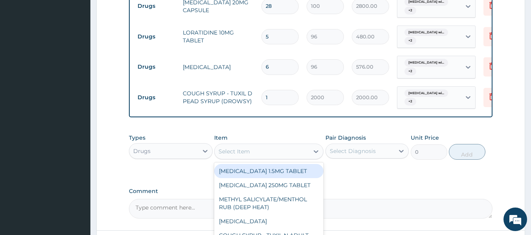
click at [247, 156] on div "Select Item" at bounding box center [233, 152] width 31 height 8
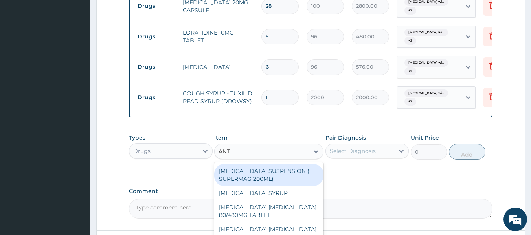
type input "ANTA"
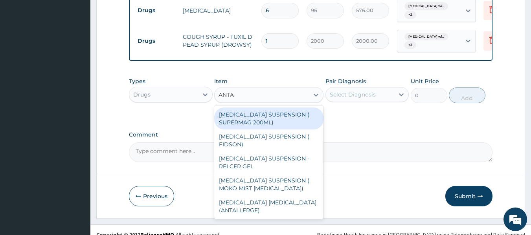
scroll to position [674, 0]
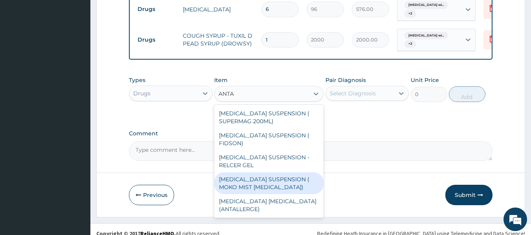
click at [305, 183] on div "[MEDICAL_DATA] SUSPENSION ( MOKO MIST [MEDICAL_DATA])" at bounding box center [268, 183] width 109 height 22
type input "924"
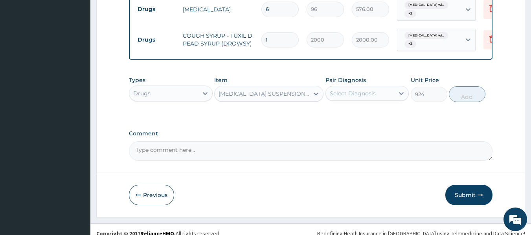
click at [363, 97] on div "Select Diagnosis" at bounding box center [353, 94] width 46 height 8
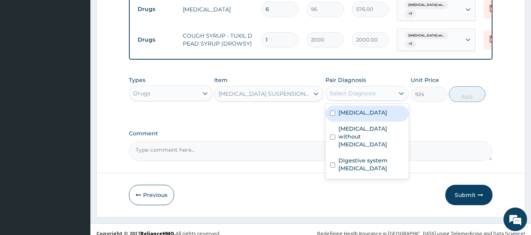
click at [359, 117] on label "Plasmodium malariae malaria without complication" at bounding box center [362, 113] width 49 height 8
checkbox input "true"
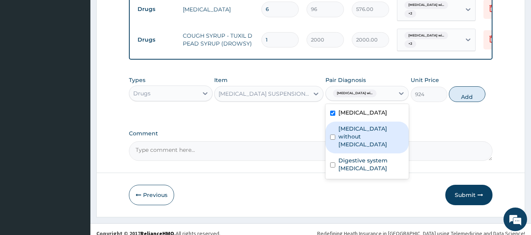
click at [357, 154] on div "Sepsis without septic shock" at bounding box center [367, 138] width 84 height 32
checkbox input "true"
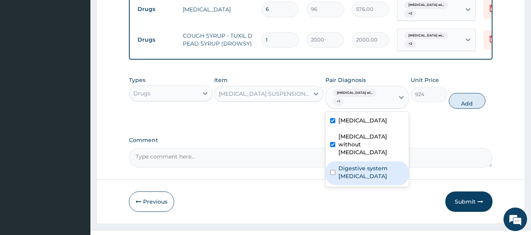
click at [358, 176] on div "Digestive system ulcer" at bounding box center [367, 173] width 84 height 24
checkbox input "true"
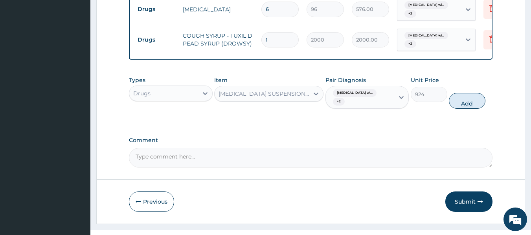
click at [471, 103] on button "Add" at bounding box center [467, 101] width 37 height 16
type input "0"
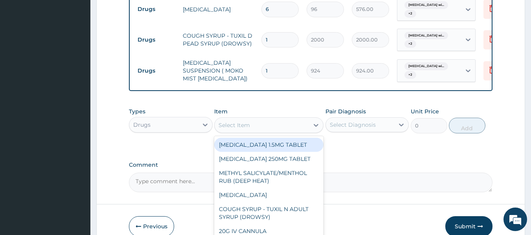
click at [260, 127] on div "Select Item" at bounding box center [262, 125] width 94 height 13
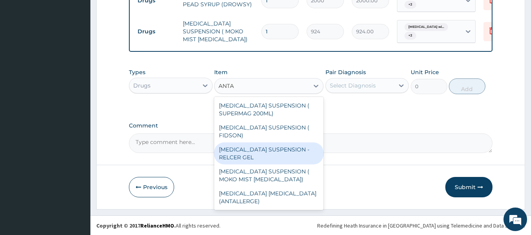
scroll to position [713, 0]
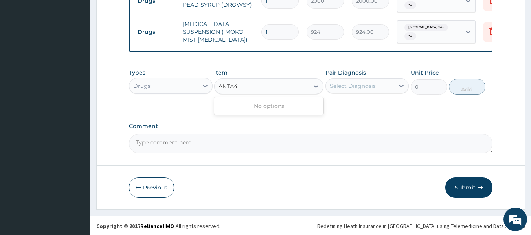
type input "ANTA4"
click at [269, 26] on input "1" at bounding box center [279, 31] width 37 height 15
type input "14"
type input "12936.00"
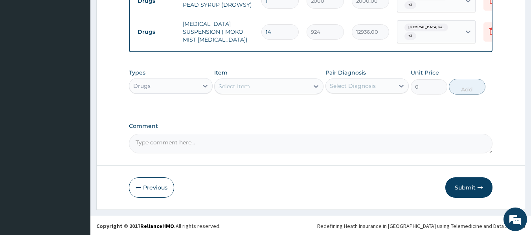
type input "1"
type input "924.00"
drag, startPoint x: 278, startPoint y: 35, endPoint x: 272, endPoint y: 94, distance: 58.9
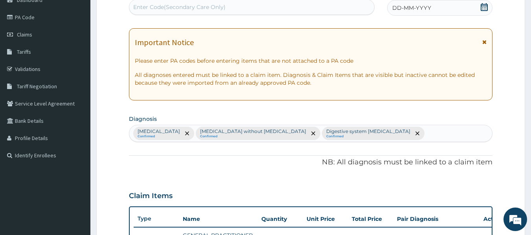
scroll to position [0, 0]
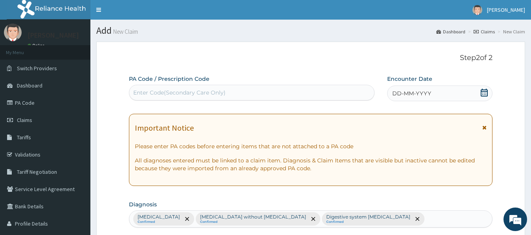
click at [399, 94] on span "DD-MM-YYYY" at bounding box center [411, 94] width 39 height 8
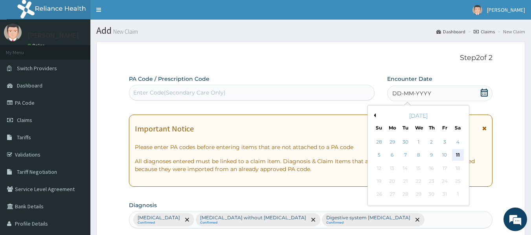
click at [455, 157] on div "11" at bounding box center [458, 156] width 12 height 12
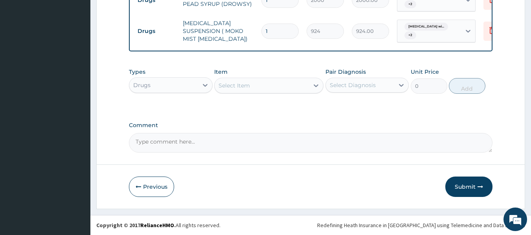
scroll to position [716, 0]
click at [467, 197] on button "Submit" at bounding box center [468, 187] width 47 height 20
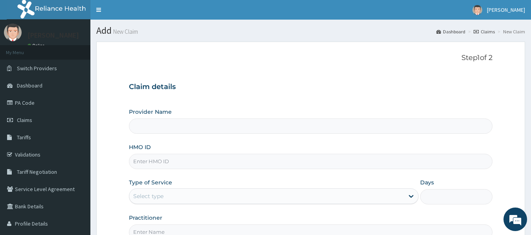
type input "Reliance Family Clinics (RFC) - [GEOGRAPHIC_DATA]"
click at [164, 158] on input "HMO ID" at bounding box center [311, 161] width 364 height 15
type input "SRC/10059/A"
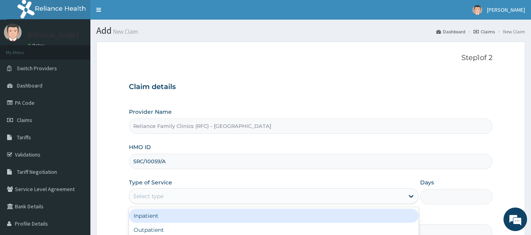
click at [169, 197] on div "Select type" at bounding box center [266, 196] width 275 height 13
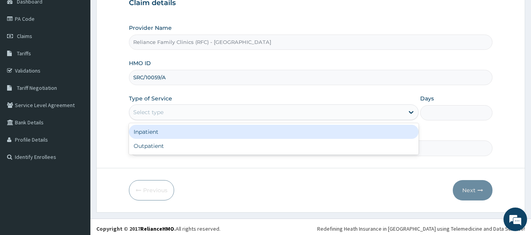
scroll to position [86, 0]
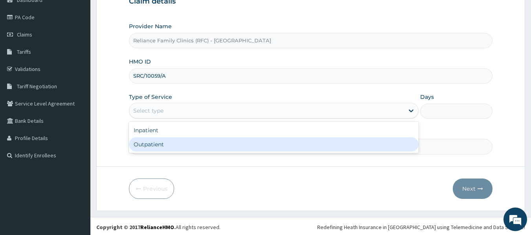
click at [151, 141] on div "Outpatient" at bounding box center [274, 145] width 290 height 14
type input "1"
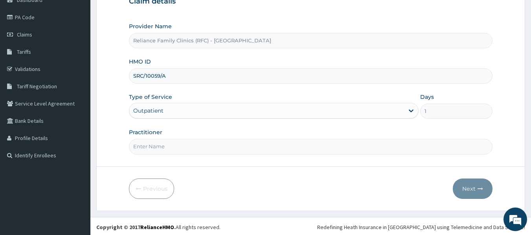
click at [157, 148] on input "Practitioner" at bounding box center [311, 146] width 364 height 15
type input "LOCUM"
click at [479, 188] on icon "button" at bounding box center [480, 189] width 6 height 6
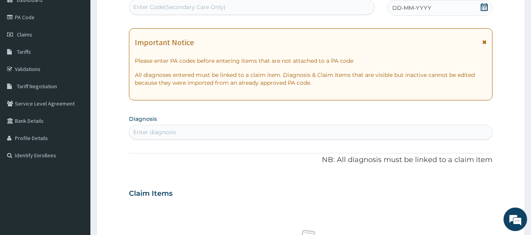
click at [151, 128] on div "Enter diagnosis" at bounding box center [310, 132] width 363 height 13
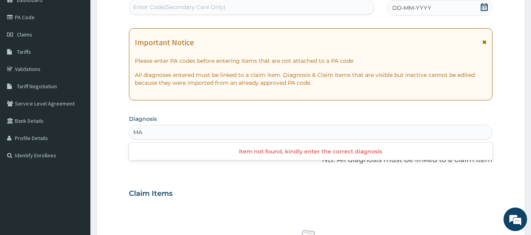
type input "M"
type input "P"
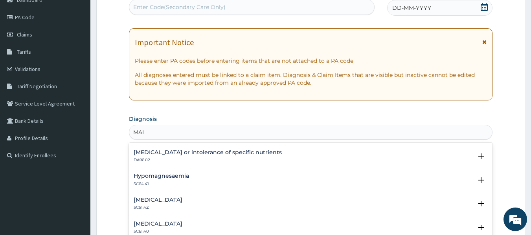
scroll to position [190, 0]
type input "MALA"
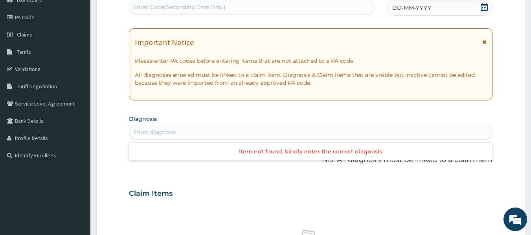
click at [170, 132] on div "Enter diagnosis" at bounding box center [310, 132] width 363 height 13
click at [163, 127] on div "Enter diagnosis" at bounding box center [310, 132] width 363 height 13
type input "MALA"
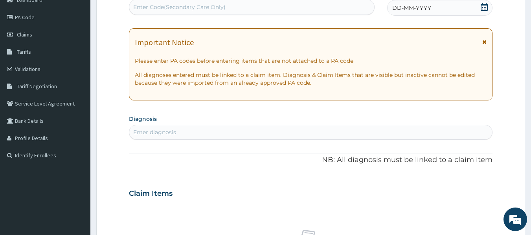
click at [145, 119] on label "Diagnosis" at bounding box center [143, 119] width 28 height 8
click at [148, 134] on div "Enter diagnosis" at bounding box center [154, 132] width 43 height 8
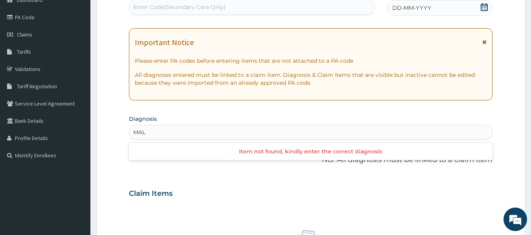
type input "MAL"
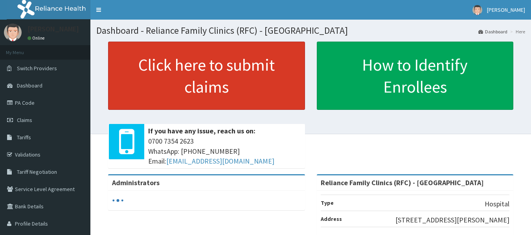
click at [165, 103] on link "Click here to submit claims" at bounding box center [206, 76] width 197 height 68
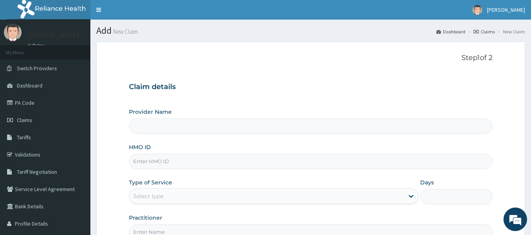
type input "Reliance Family Clinics (RFC) - [GEOGRAPHIC_DATA]"
click at [156, 161] on input "HMO ID" at bounding box center [311, 161] width 364 height 15
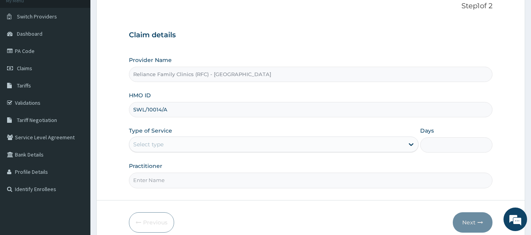
scroll to position [55, 0]
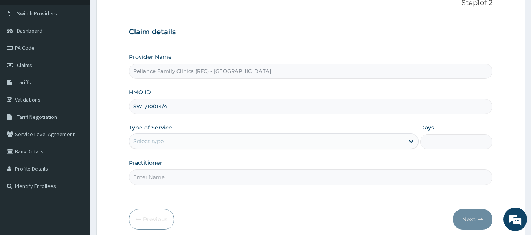
type input "SWL/10014/A"
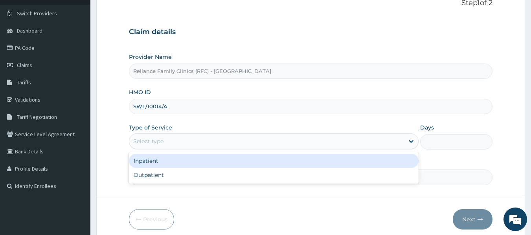
click at [164, 146] on div "Select type" at bounding box center [266, 141] width 275 height 13
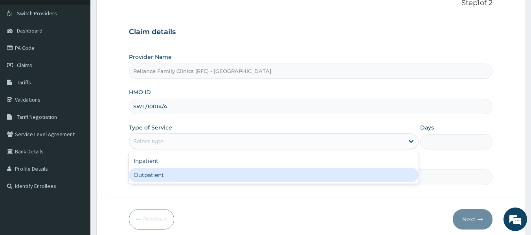
click at [156, 175] on div "Outpatient" at bounding box center [274, 175] width 290 height 14
type input "1"
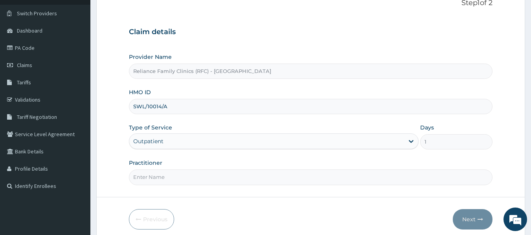
click at [154, 176] on input "Practitioner" at bounding box center [311, 177] width 364 height 15
type input "LOCUM"
click at [475, 216] on button "Next" at bounding box center [473, 219] width 40 height 20
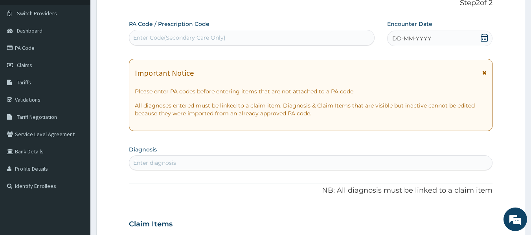
click at [158, 163] on div "Enter diagnosis" at bounding box center [154, 163] width 43 height 8
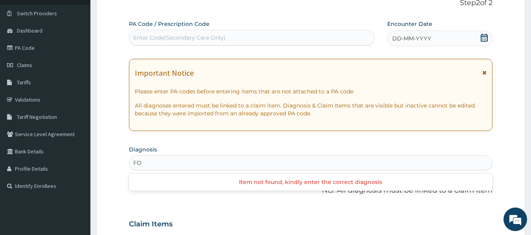
type input "F"
type input "FOLLOW"
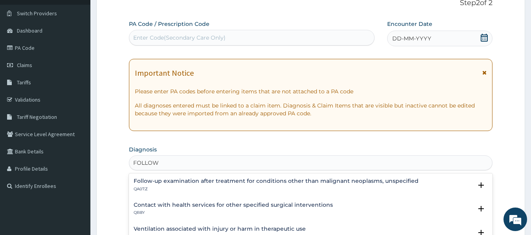
click at [196, 183] on h4 "Follow-up examination after treatment for conditions other than malignant neopl…" at bounding box center [276, 181] width 285 height 6
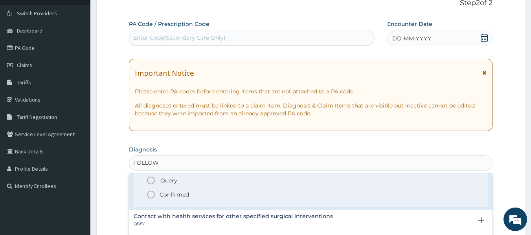
scroll to position [39, 0]
click at [181, 192] on p "Confirmed" at bounding box center [174, 195] width 29 height 8
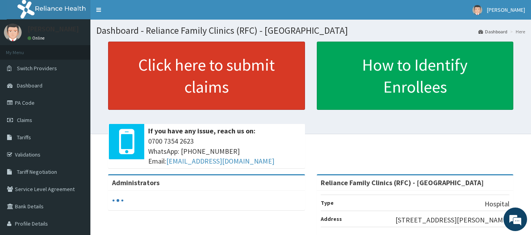
click at [192, 72] on link "Click here to submit claims" at bounding box center [206, 76] width 197 height 68
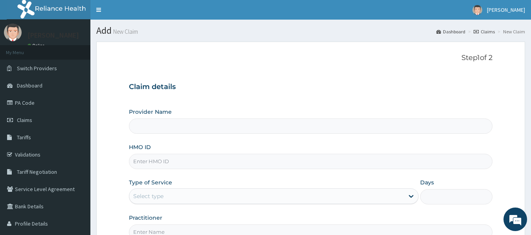
type input "Reliance Family Clinics (RFC) - [GEOGRAPHIC_DATA]"
click at [150, 165] on input "HMO ID" at bounding box center [311, 161] width 364 height 15
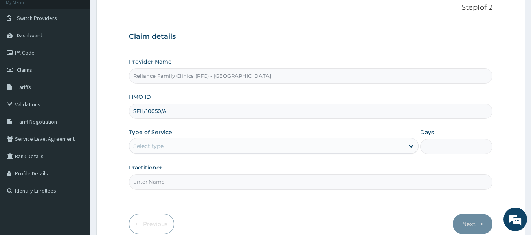
scroll to position [55, 0]
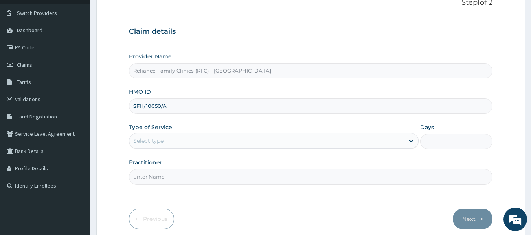
type input "SFH/10050/A"
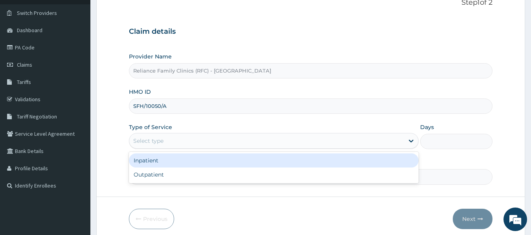
click at [160, 140] on div "Select type" at bounding box center [148, 141] width 30 height 8
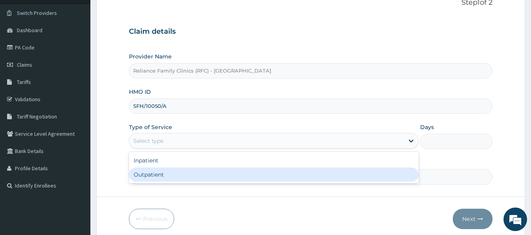
click at [155, 174] on div "Outpatient" at bounding box center [274, 175] width 290 height 14
type input "1"
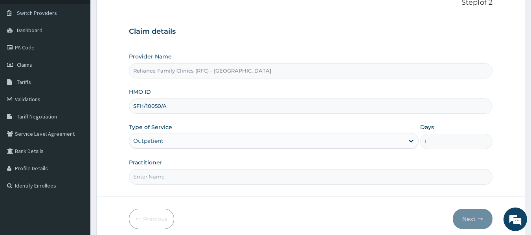
click at [153, 178] on input "Practitioner" at bounding box center [311, 176] width 364 height 15
type input "LOCUM"
click at [467, 222] on button "Next" at bounding box center [473, 219] width 40 height 20
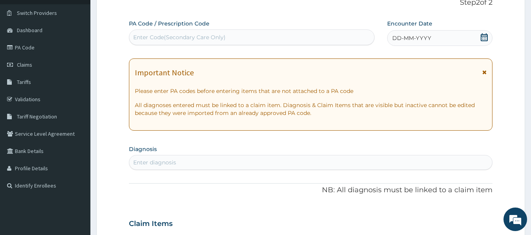
click at [130, 159] on div "Enter diagnosis" at bounding box center [310, 162] width 363 height 13
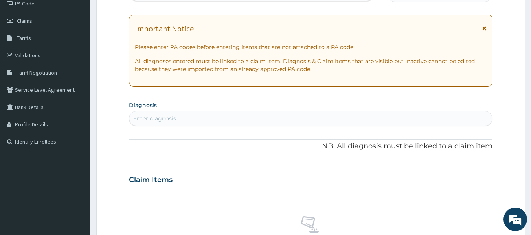
scroll to position [101, 0]
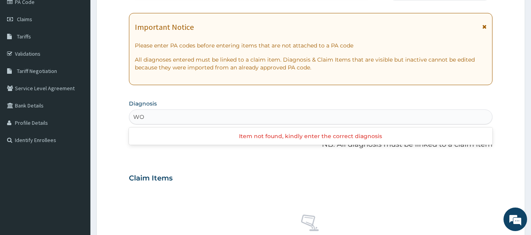
type input "W"
type input "FOLLOW"
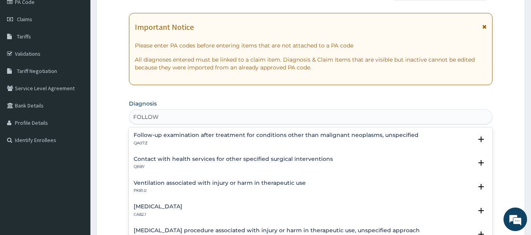
click at [197, 133] on h4 "Follow-up examination after treatment for conditions other than malignant neopl…" at bounding box center [276, 135] width 285 height 6
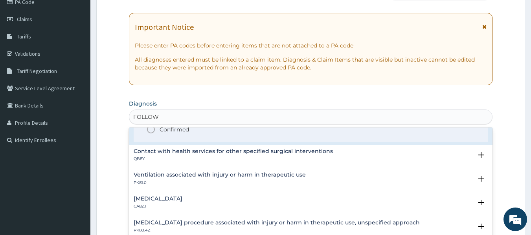
scroll to position [59, 0]
click at [180, 131] on p "Confirmed" at bounding box center [174, 129] width 29 height 8
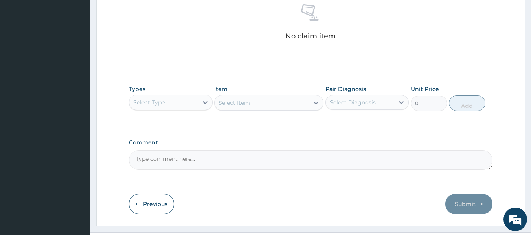
scroll to position [314, 0]
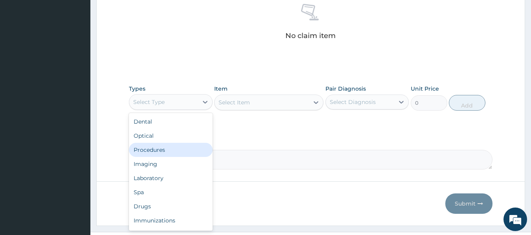
drag, startPoint x: 172, startPoint y: 105, endPoint x: 158, endPoint y: 153, distance: 49.6
click at [158, 110] on div "option Procedures focused, 3 of 10. 10 results available. Use Up and Down to ch…" at bounding box center [171, 102] width 84 height 16
click at [158, 153] on div "Procedures" at bounding box center [171, 150] width 84 height 14
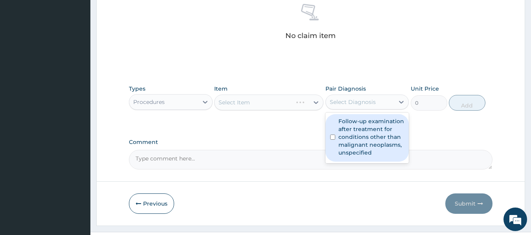
drag, startPoint x: 346, startPoint y: 103, endPoint x: 346, endPoint y: 138, distance: 34.6
click at [346, 110] on div "option Follow-up examination after treatment for conditions other than malignan…" at bounding box center [367, 102] width 84 height 15
click at [346, 138] on label "Follow-up examination after treatment for conditions other than malignant neopl…" at bounding box center [371, 136] width 66 height 39
checkbox input "true"
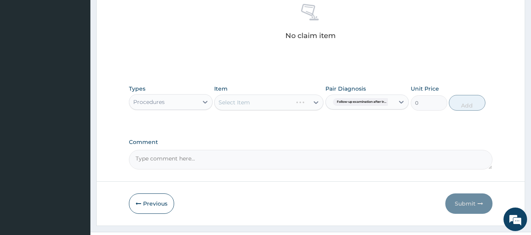
click at [284, 102] on div "Select Item" at bounding box center [268, 103] width 109 height 16
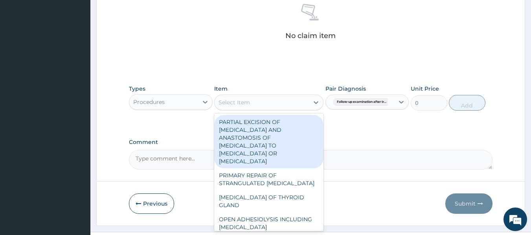
click at [284, 102] on div "Select Item" at bounding box center [262, 102] width 94 height 13
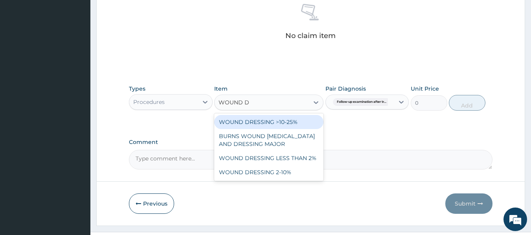
type input "WOUND DR"
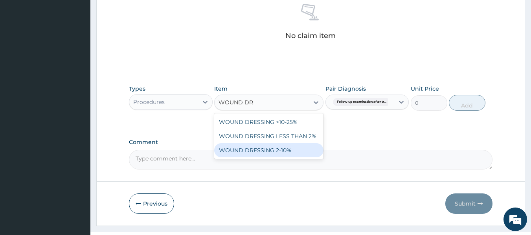
click at [296, 153] on div "WOUND DRESSING 2-10%" at bounding box center [268, 150] width 109 height 14
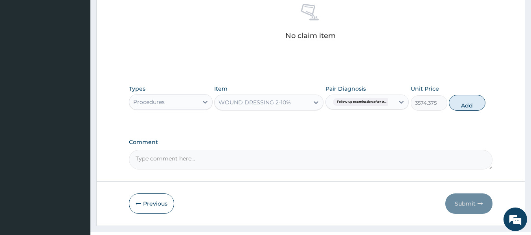
click at [471, 105] on button "Add" at bounding box center [467, 103] width 37 height 16
type input "0"
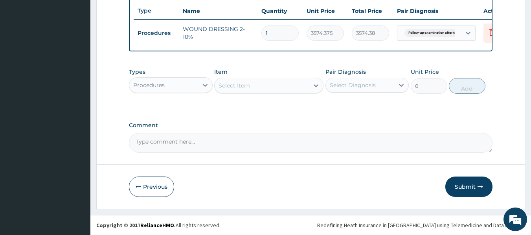
scroll to position [300, 0]
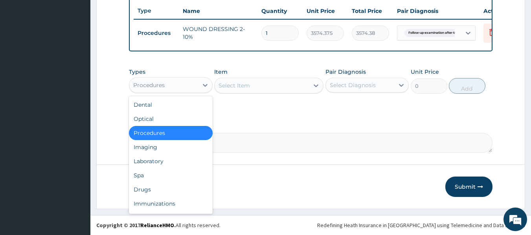
click at [178, 86] on div "Procedures" at bounding box center [163, 85] width 69 height 13
click at [144, 193] on div "Drugs" at bounding box center [171, 190] width 84 height 14
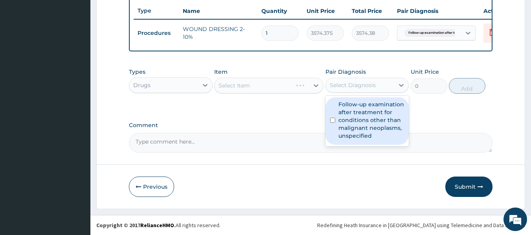
drag, startPoint x: 370, startPoint y: 84, endPoint x: 360, endPoint y: 114, distance: 30.9
click at [360, 93] on div "option Follow-up examination after treatment for conditions other than malignan…" at bounding box center [367, 85] width 84 height 15
click at [360, 114] on label "Follow-up examination after treatment for conditions other than malignant neopl…" at bounding box center [371, 120] width 66 height 39
checkbox input "true"
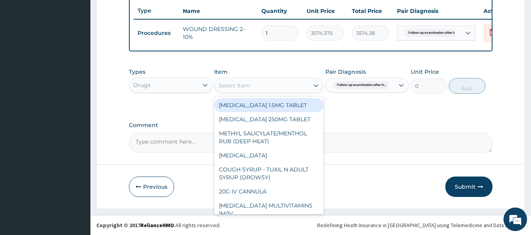
click at [286, 81] on div "Select Item" at bounding box center [262, 85] width 94 height 13
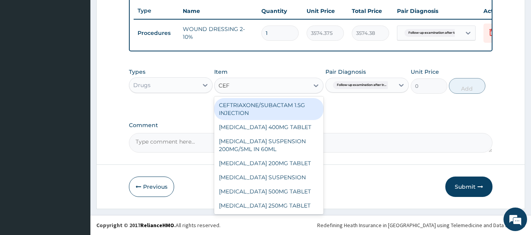
type input "CEFT"
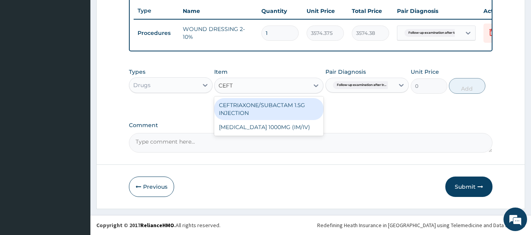
click at [300, 109] on div "CEFTRIAXONE/SUBACTAM 1.5G INJECTION" at bounding box center [268, 109] width 109 height 22
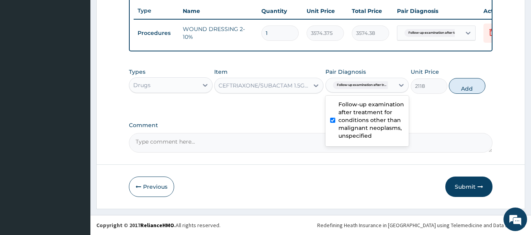
drag, startPoint x: 387, startPoint y: 88, endPoint x: 373, endPoint y: 117, distance: 32.7
click at [373, 93] on div "option Follow-up examination after treatment for conditions other than malignan…" at bounding box center [367, 85] width 84 height 15
click at [467, 80] on button "Add" at bounding box center [467, 86] width 37 height 16
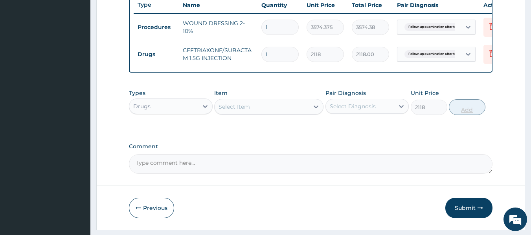
type input "0"
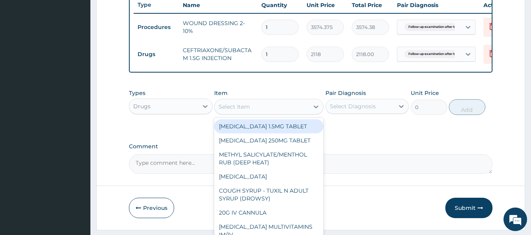
click at [270, 113] on div "Select Item" at bounding box center [262, 107] width 94 height 13
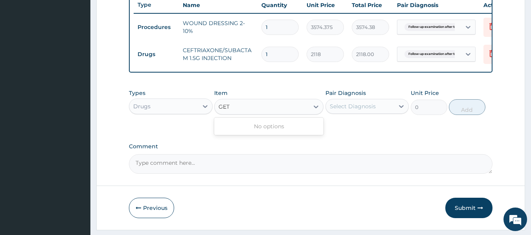
type input "GE"
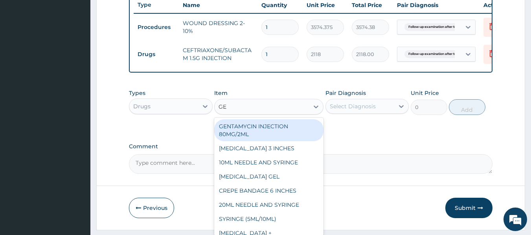
click at [259, 141] on div "GENTAMYCIN INJECTION 80MG/2ML" at bounding box center [268, 130] width 109 height 22
type input "1000"
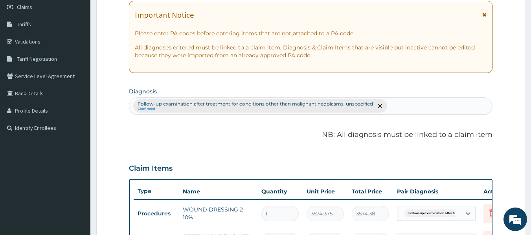
scroll to position [114, 0]
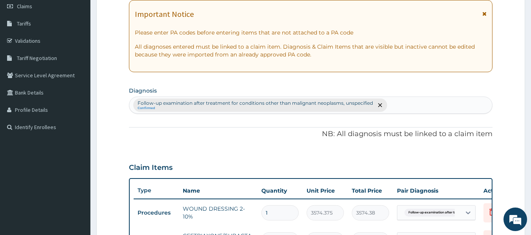
click at [239, 142] on div "PA Code / Prescription Code Enter Code(Secondary Care Only) Encounter Date DD-M…" at bounding box center [311, 160] width 364 height 399
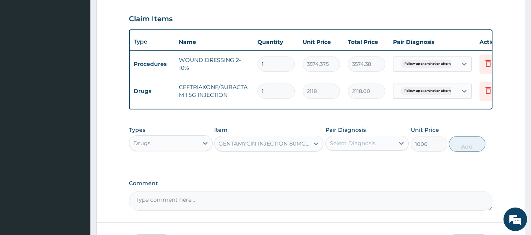
scroll to position [263, 0]
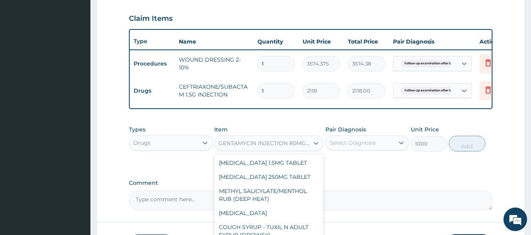
click at [264, 147] on div "GENTAMYCIN INJECTION 80MG/2ML" at bounding box center [263, 143] width 91 height 8
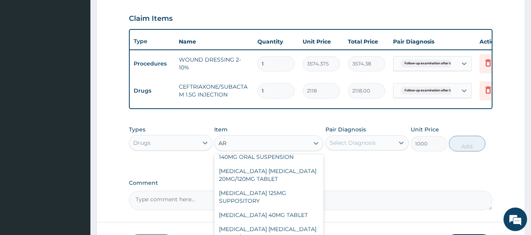
scroll to position [22, 0]
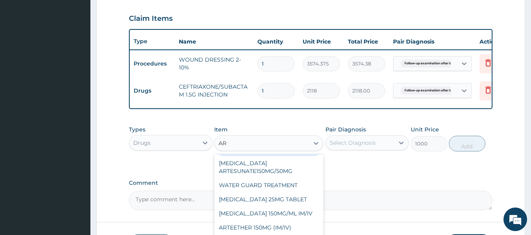
type input "ART"
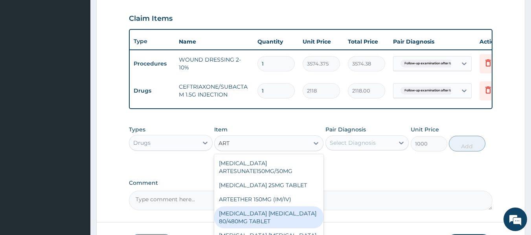
click at [270, 224] on div "[MEDICAL_DATA] [MEDICAL_DATA] 80/480MG TABLET" at bounding box center [268, 218] width 109 height 22
type input "450"
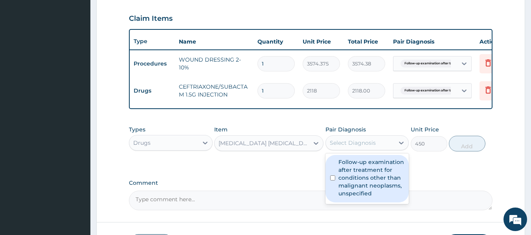
click at [345, 147] on div "Select Diagnosis" at bounding box center [353, 143] width 46 height 8
click at [352, 185] on label "Follow-up examination after treatment for conditions other than malignant neopl…" at bounding box center [371, 177] width 66 height 39
checkbox input "true"
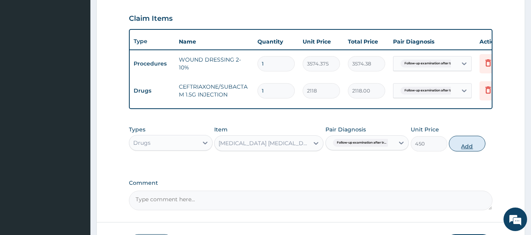
click at [471, 148] on button "Add" at bounding box center [467, 144] width 37 height 16
type input "0"
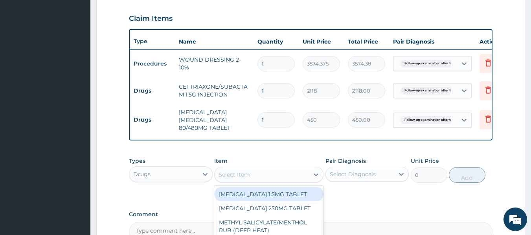
click at [256, 177] on div "Select Item" at bounding box center [262, 175] width 94 height 13
type input "PARA"
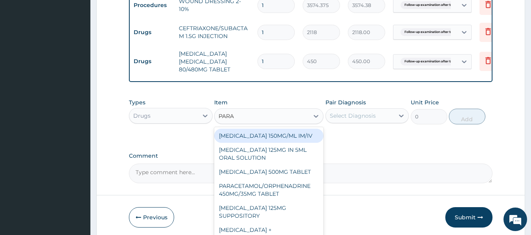
scroll to position [322, 0]
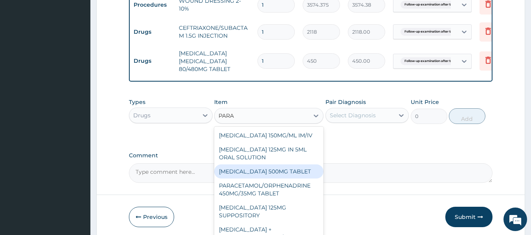
click at [271, 179] on div "[MEDICAL_DATA] 500MG TABLET" at bounding box center [268, 172] width 109 height 14
type input "30"
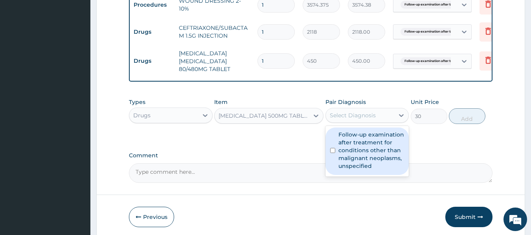
drag, startPoint x: 364, startPoint y: 119, endPoint x: 362, endPoint y: 147, distance: 28.4
click at [362, 123] on div "option Follow-up examination after treatment for conditions other than malignan…" at bounding box center [367, 115] width 84 height 15
click at [362, 147] on label "Follow-up examination after treatment for conditions other than malignant neopl…" at bounding box center [371, 150] width 66 height 39
checkbox input "true"
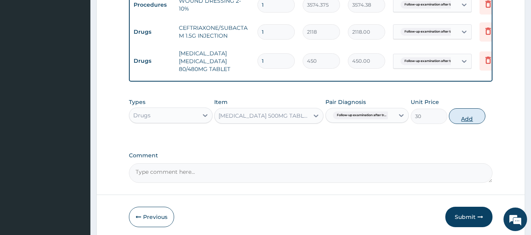
click at [462, 124] on button "Add" at bounding box center [467, 116] width 37 height 16
type input "0"
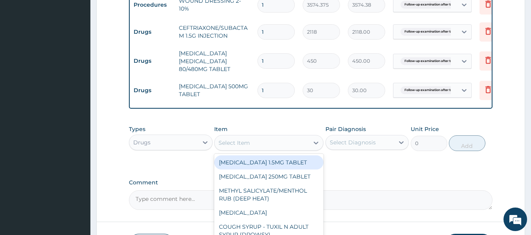
click at [263, 148] on div "Select Item" at bounding box center [262, 143] width 94 height 13
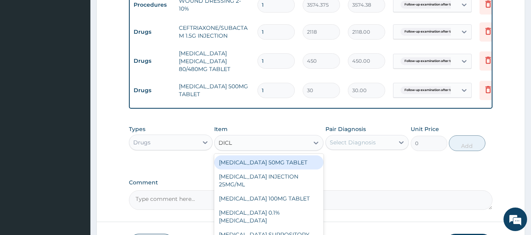
type input "DICLO"
click at [273, 170] on div "[MEDICAL_DATA] 50MG TABLET" at bounding box center [268, 163] width 109 height 14
type input "80"
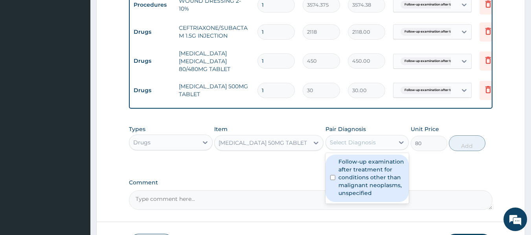
click at [347, 147] on div "Select Diagnosis" at bounding box center [353, 143] width 46 height 8
click at [354, 185] on label "Follow-up examination after treatment for conditions other than malignant neopl…" at bounding box center [371, 177] width 66 height 39
checkbox input "true"
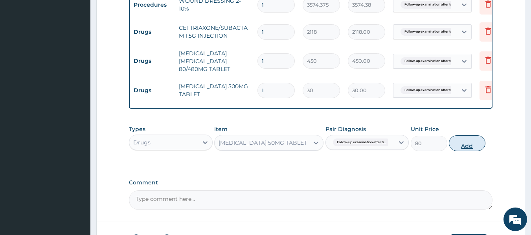
click at [466, 147] on button "Add" at bounding box center [467, 144] width 37 height 16
type input "0"
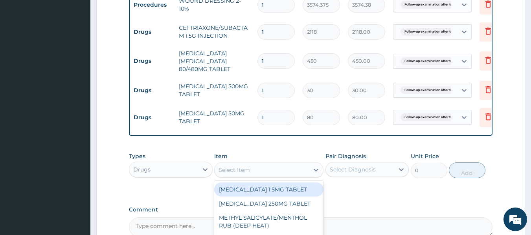
click at [234, 174] on div "Select Item" at bounding box center [233, 170] width 31 height 8
type input "[PERSON_NAME]"
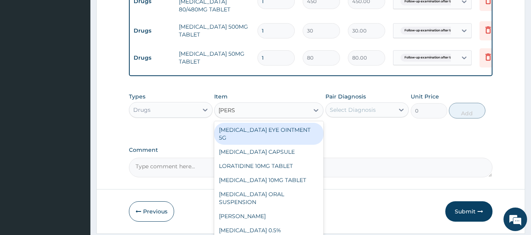
scroll to position [385, 0]
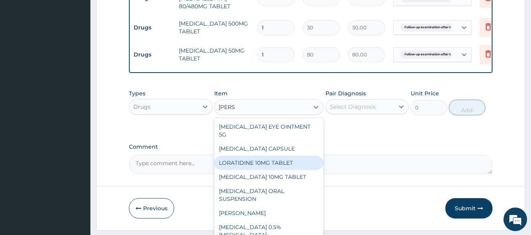
click at [259, 170] on div "LORATIDINE 10MG TABLET" at bounding box center [268, 163] width 109 height 14
type input "96"
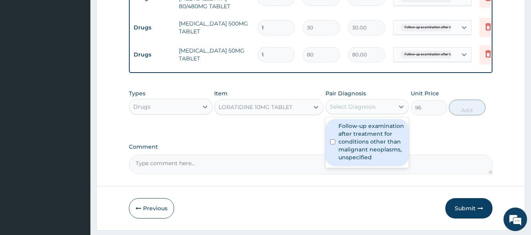
click at [380, 113] on div "Select Diagnosis" at bounding box center [360, 107] width 69 height 13
click at [383, 145] on label "Follow-up examination after treatment for conditions other than malignant neopl…" at bounding box center [371, 141] width 66 height 39
checkbox input "true"
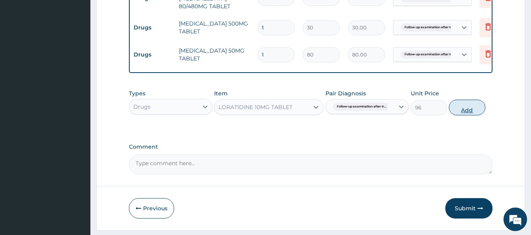
click at [463, 116] on button "Add" at bounding box center [467, 108] width 37 height 16
type input "0"
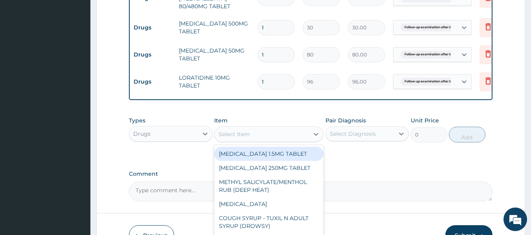
click at [249, 138] on div "Select Item" at bounding box center [233, 134] width 31 height 8
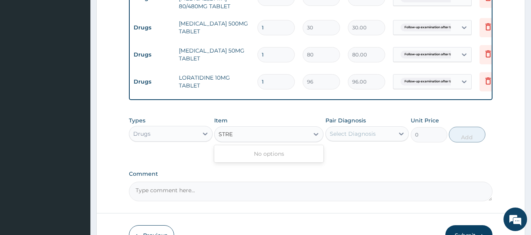
type input "STR"
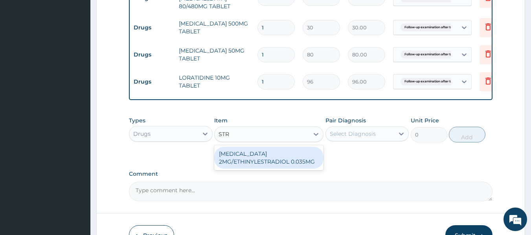
click at [266, 169] on div "[MEDICAL_DATA] 2MG/ETHINYLESTRADIOL 0.035MG" at bounding box center [268, 158] width 109 height 22
type input "7532.5"
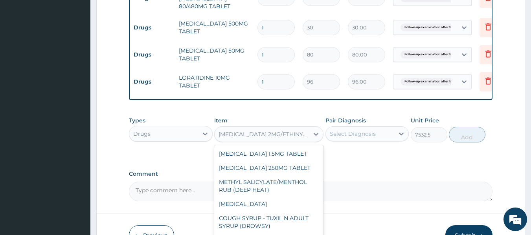
click at [283, 138] on div "[MEDICAL_DATA] 2MG/ETHINYLESTRADIOL 0.035MG" at bounding box center [263, 134] width 91 height 8
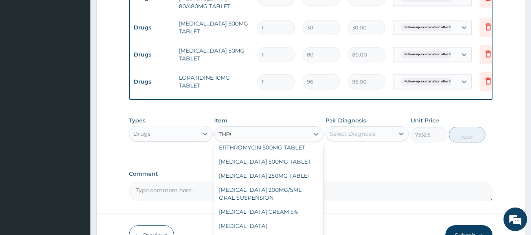
scroll to position [14, 0]
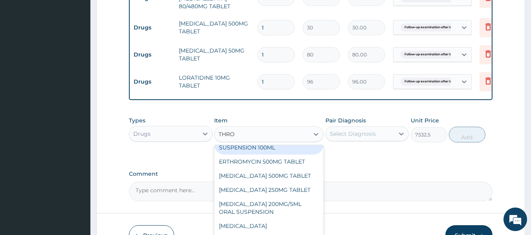
type input "THROA"
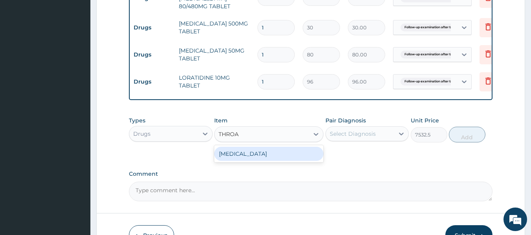
scroll to position [0, 0]
click at [273, 160] on div "[MEDICAL_DATA]" at bounding box center [268, 154] width 109 height 14
type input "96"
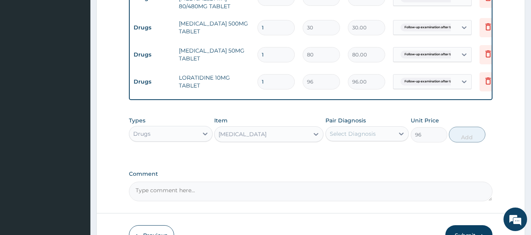
click at [345, 138] on div "Select Diagnosis" at bounding box center [353, 134] width 46 height 8
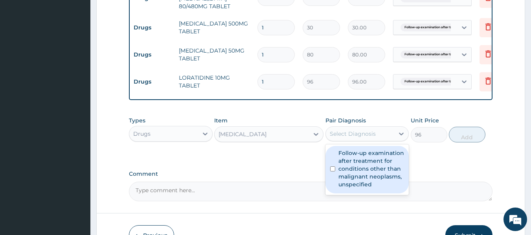
click at [345, 174] on label "Follow-up examination after treatment for conditions other than malignant neopl…" at bounding box center [371, 168] width 66 height 39
checkbox input "true"
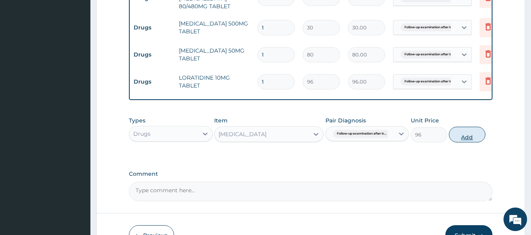
click at [464, 141] on button "Add" at bounding box center [467, 135] width 37 height 16
type input "0"
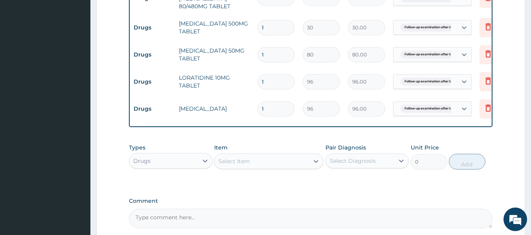
click at [272, 108] on input "1" at bounding box center [275, 108] width 37 height 15
type input "18"
type input "1728.00"
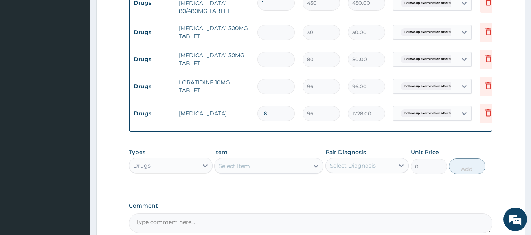
scroll to position [380, 0]
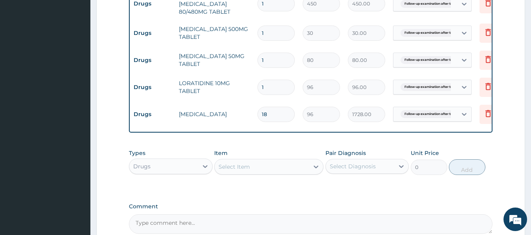
type input "18"
click at [269, 85] on input "1" at bounding box center [275, 87] width 37 height 15
type input "10"
type input "960.00"
type input "10"
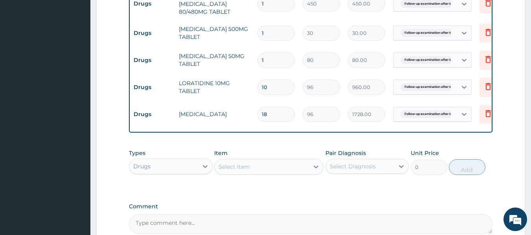
click at [275, 57] on input "1" at bounding box center [275, 60] width 37 height 15
type input "10"
type input "800.00"
type input "15"
type input "1200.00"
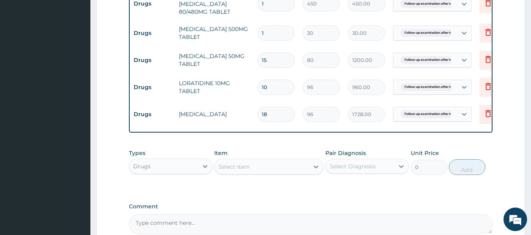
type input "16"
type input "1280.00"
type input "17"
type input "1360.00"
type input "19"
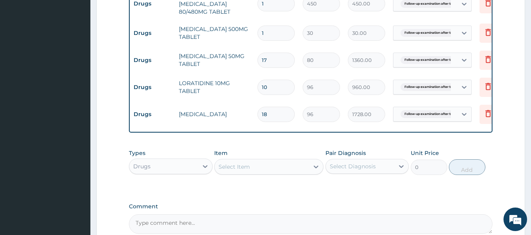
type input "1520.00"
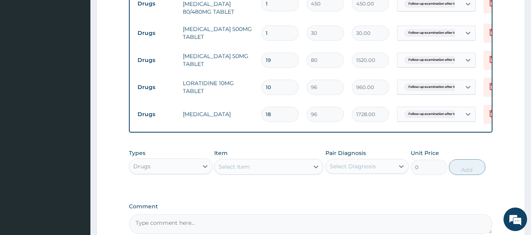
type input "20"
type input "1600.00"
type input "21"
type input "1680.00"
type input "22"
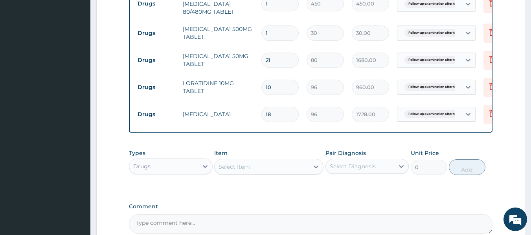
type input "1760.00"
type input "23"
type input "1840.00"
type input "24"
type input "1920.00"
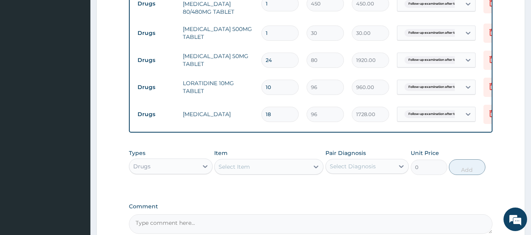
type input "25"
type input "2000.00"
type input "26"
type input "2080.00"
type input "27"
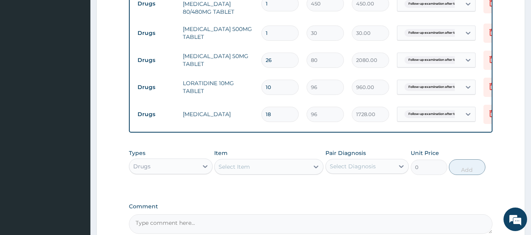
type input "2160.00"
type input "28"
type input "2240.00"
type input "29"
type input "2320.00"
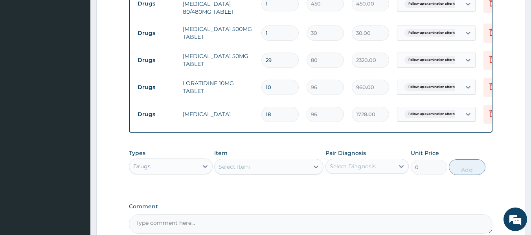
type input "30"
type input "2400.00"
type input "31"
type input "2480.00"
type input "32"
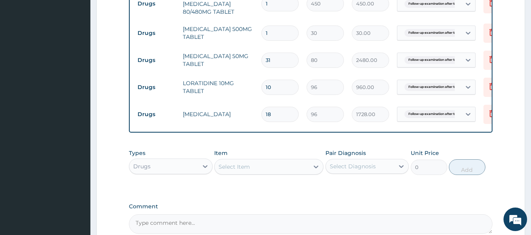
type input "2560.00"
type input "33"
type input "2640.00"
type input "34"
type input "2720.00"
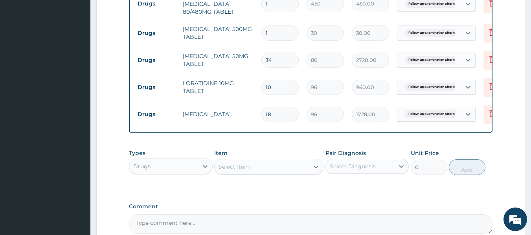
type input "35"
type input "2800.00"
type input "36"
type input "2880.00"
type input "37"
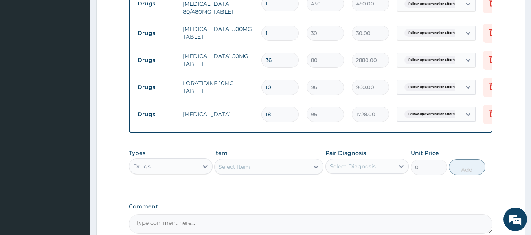
type input "2960.00"
type input "38"
type input "3040.00"
type input "39"
type input "3120.00"
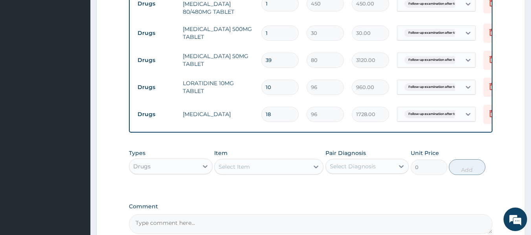
type input "40"
type input "3200.00"
type input "41"
type input "3280.00"
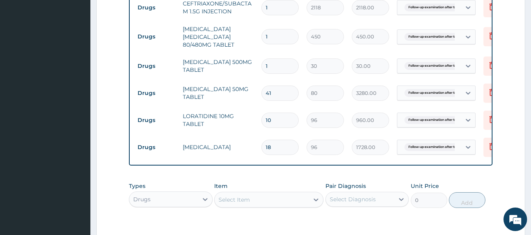
scroll to position [345, 0]
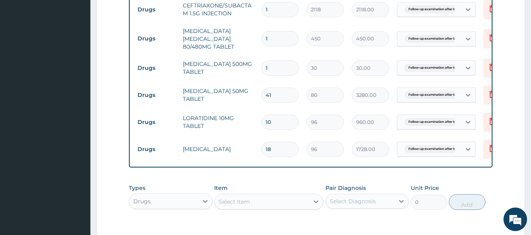
type input "41"
click at [275, 68] on input "1" at bounding box center [279, 68] width 37 height 15
type input "18"
type input "540.00"
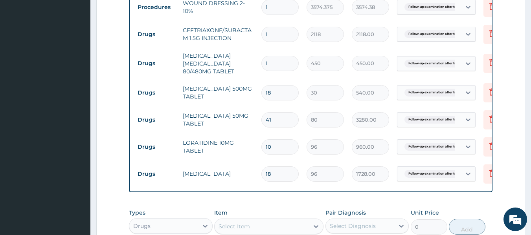
scroll to position [316, 0]
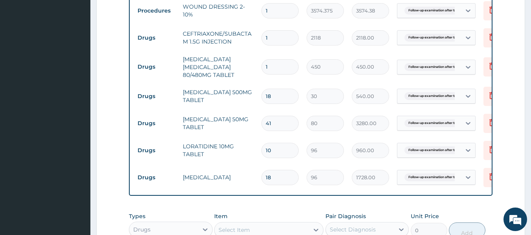
type input "18"
click at [274, 61] on input "1" at bounding box center [279, 66] width 37 height 15
type input "0.00"
type input "6"
type input "2700.00"
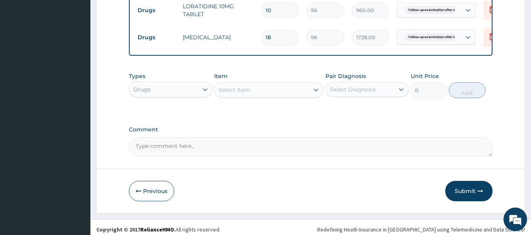
scroll to position [457, 0]
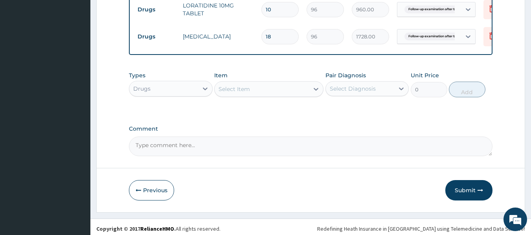
type input "6"
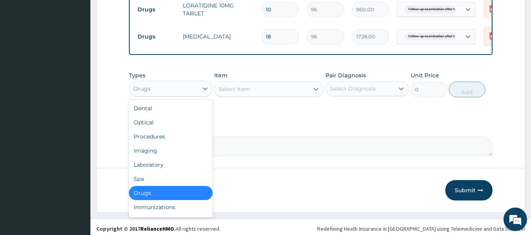
click at [185, 94] on div "Drugs" at bounding box center [163, 89] width 69 height 13
click at [156, 172] on div "Laboratory" at bounding box center [171, 165] width 84 height 14
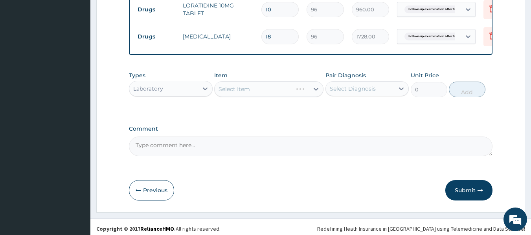
click at [257, 96] on div "Select Item" at bounding box center [268, 89] width 109 height 16
click at [267, 97] on div "Select Item" at bounding box center [268, 89] width 109 height 16
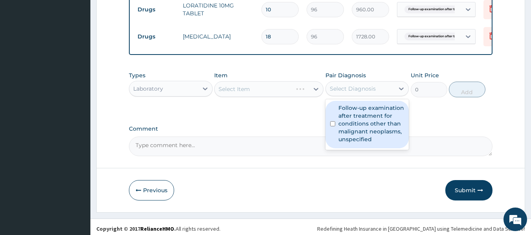
click at [346, 88] on div "Select Diagnosis" at bounding box center [360, 89] width 69 height 13
click at [353, 132] on label "Follow-up examination after treatment for conditions other than malignant neopl…" at bounding box center [371, 123] width 66 height 39
checkbox input "true"
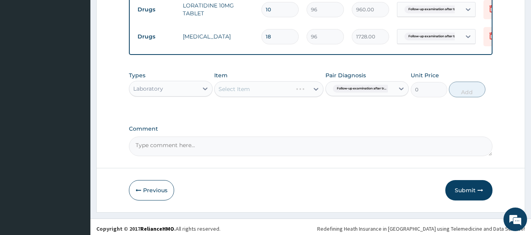
click at [292, 97] on div "Select Item" at bounding box center [268, 89] width 109 height 16
click at [282, 96] on div "Select Item" at bounding box center [268, 89] width 109 height 16
click at [285, 97] on div "Select Item" at bounding box center [268, 89] width 109 height 16
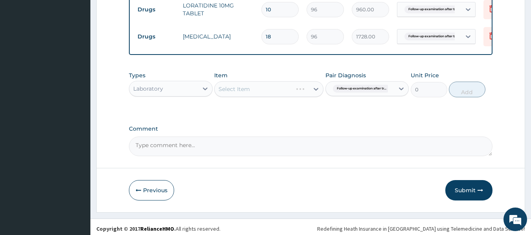
click at [291, 95] on div "Select Item" at bounding box center [268, 89] width 109 height 16
click at [292, 95] on div "Select Item" at bounding box center [268, 89] width 109 height 16
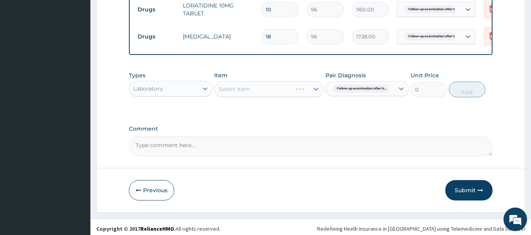
click at [292, 95] on div "Select Item" at bounding box center [268, 89] width 109 height 16
click at [281, 97] on div "Select Item" at bounding box center [268, 89] width 109 height 16
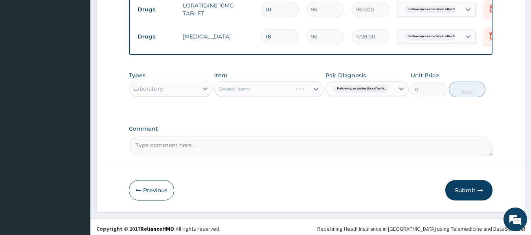
click at [281, 97] on div "Select Item" at bounding box center [268, 89] width 109 height 16
